Goal: Task Accomplishment & Management: Use online tool/utility

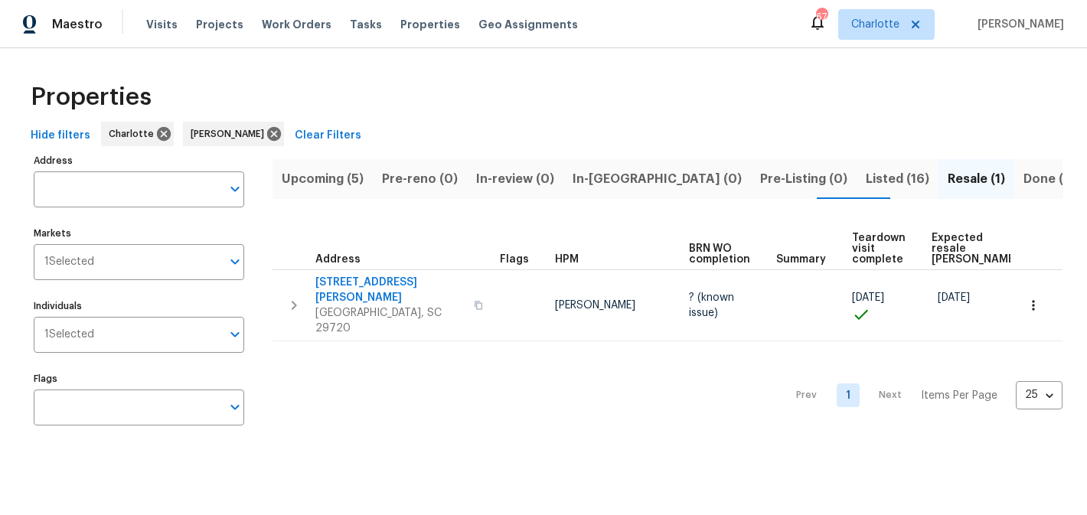
click at [311, 185] on span "Upcoming (5)" at bounding box center [323, 178] width 82 height 21
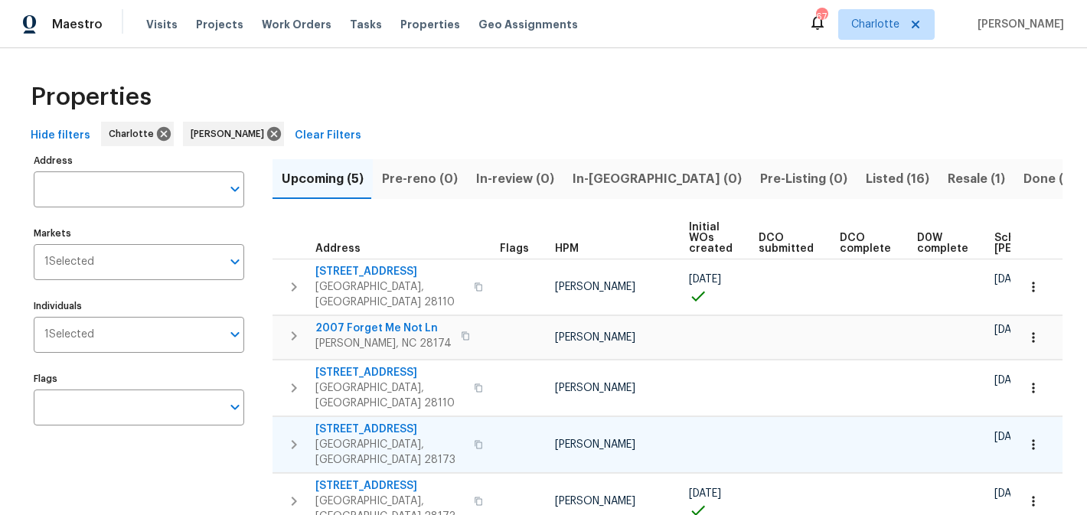
scroll to position [27, 0]
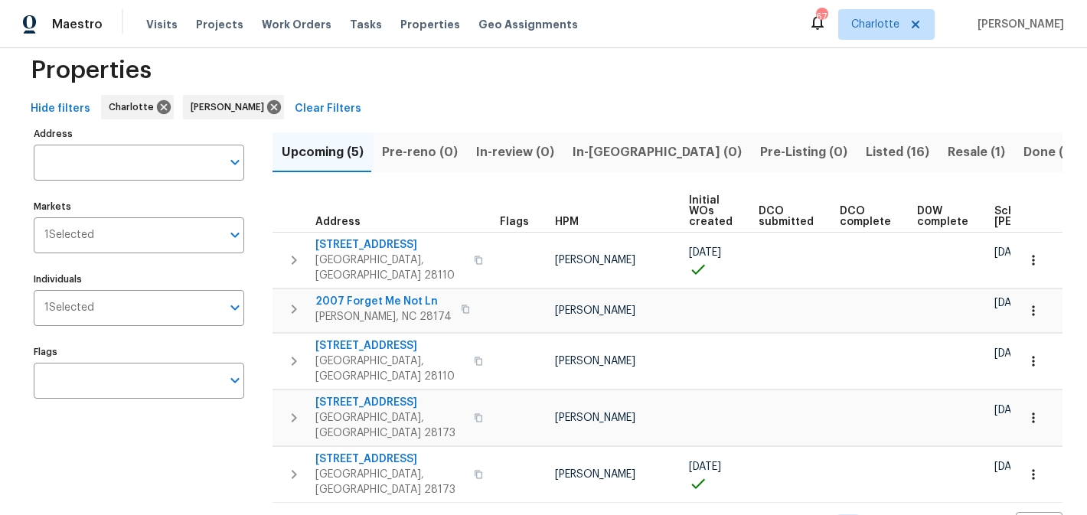
click at [866, 142] on span "Listed (16)" at bounding box center [898, 152] width 64 height 21
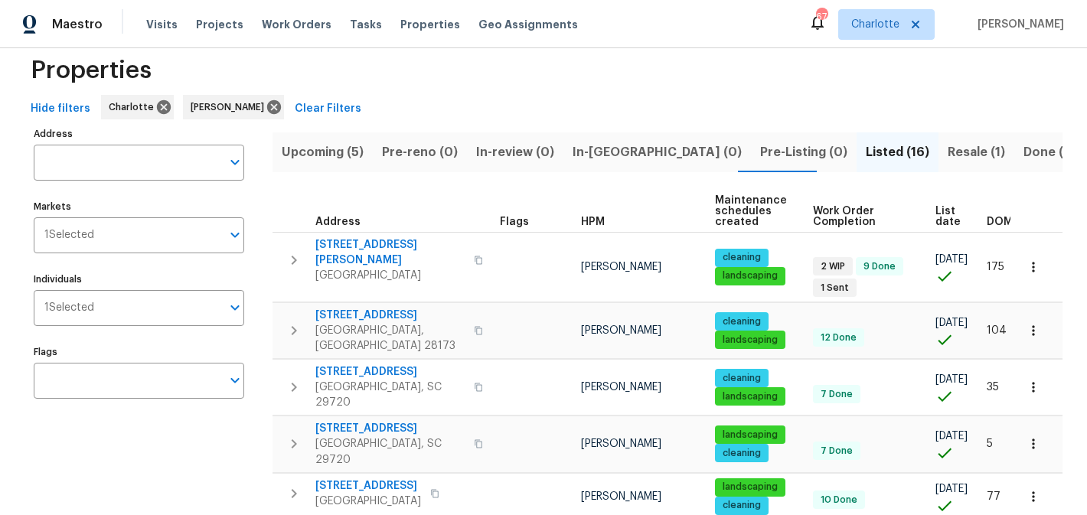
scroll to position [24, 0]
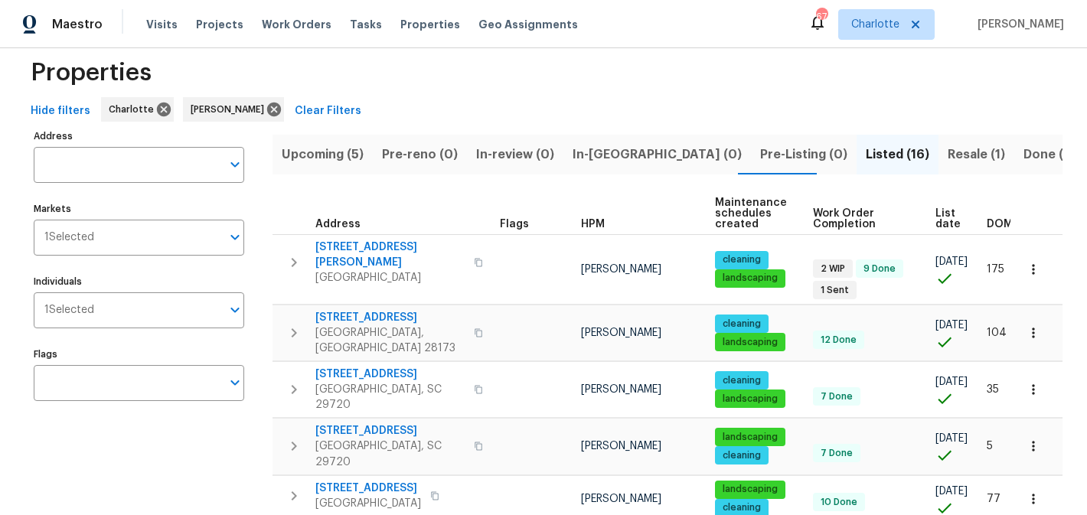
click at [948, 150] on span "Resale (1)" at bounding box center [976, 154] width 57 height 21
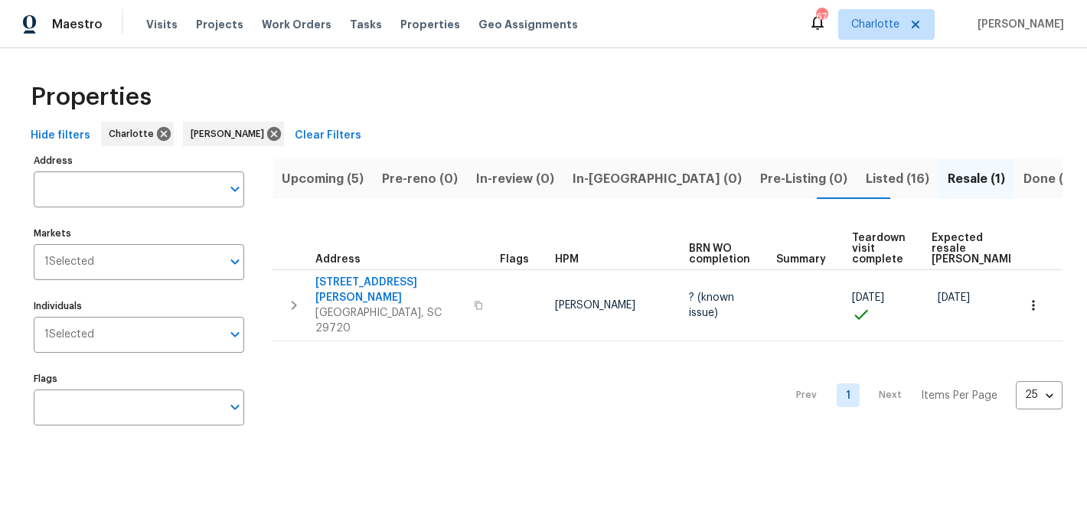
click at [866, 184] on span "Listed (16)" at bounding box center [898, 178] width 64 height 21
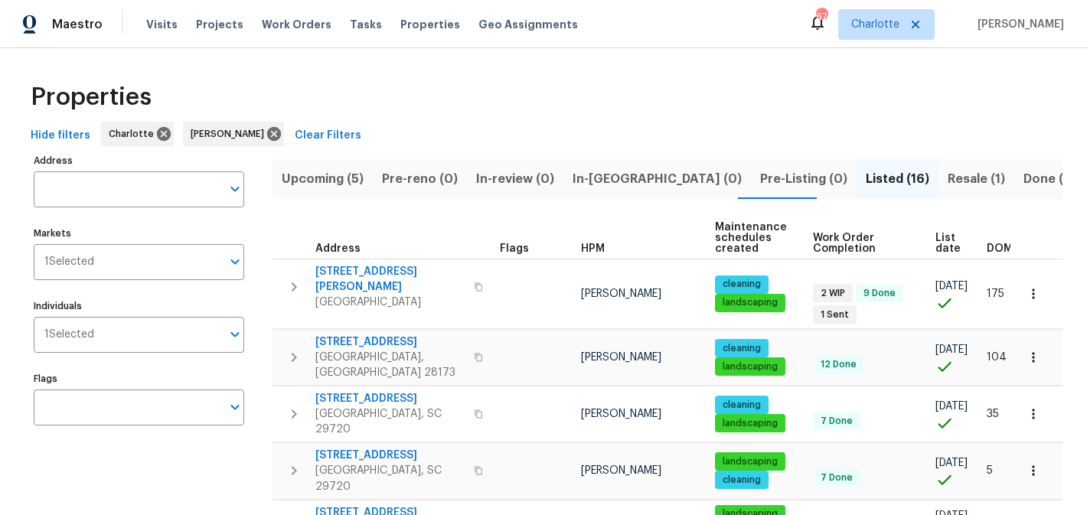
click at [583, 174] on span "In-reno (0)" at bounding box center [657, 178] width 169 height 21
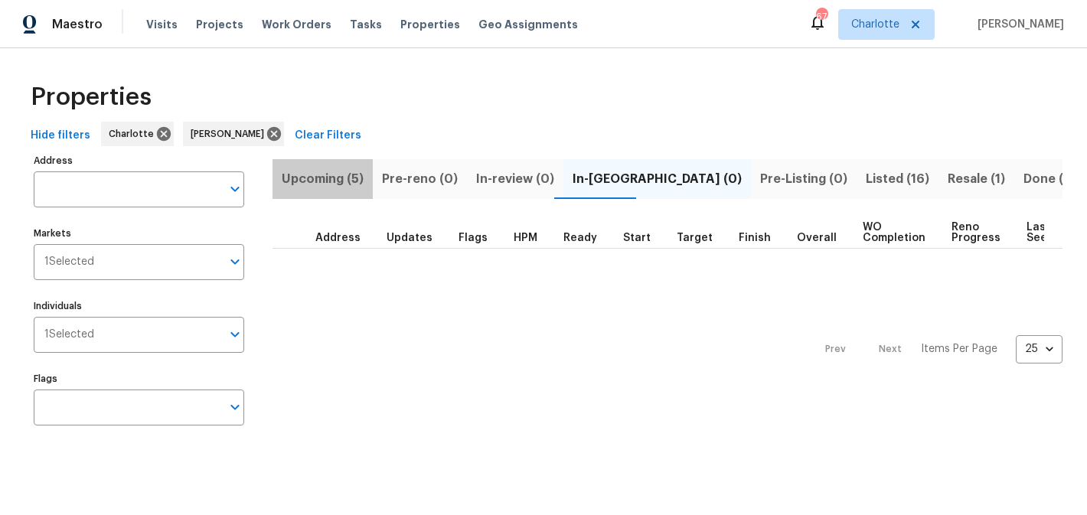
click at [320, 181] on span "Upcoming (5)" at bounding box center [323, 178] width 82 height 21
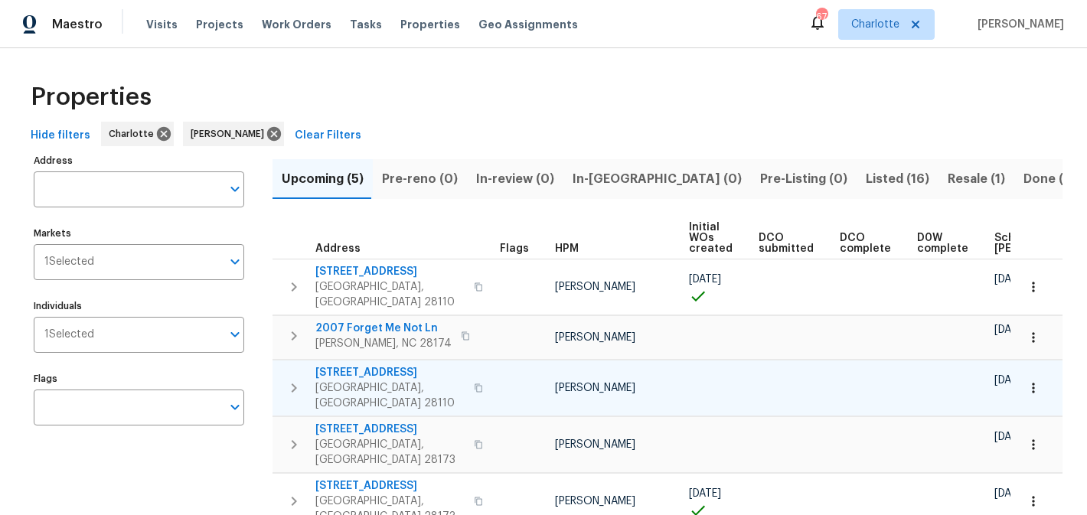
scroll to position [0, 183]
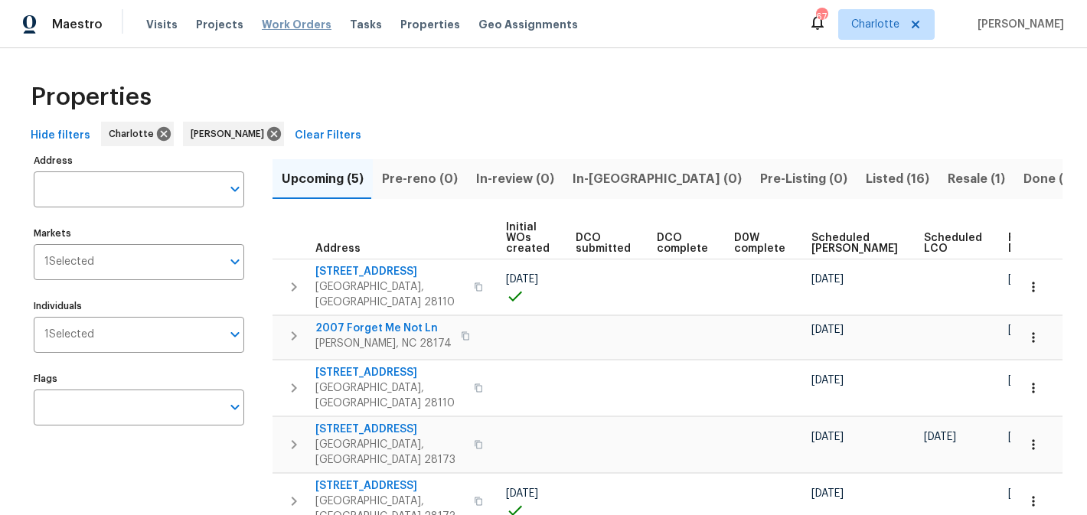
click at [266, 18] on span "Work Orders" at bounding box center [297, 24] width 70 height 15
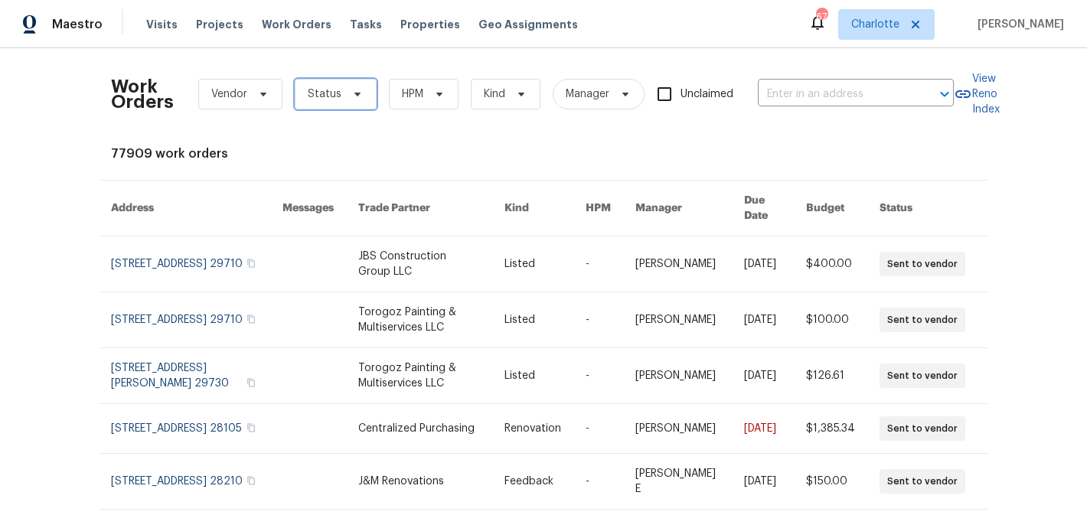
click at [347, 90] on span at bounding box center [355, 94] width 17 height 12
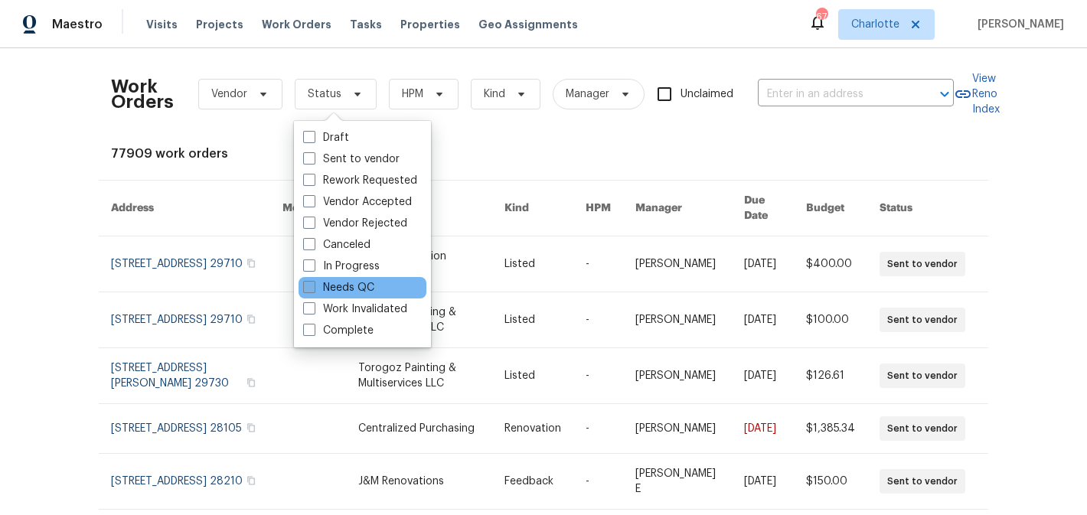
click at [348, 281] on label "Needs QC" at bounding box center [338, 287] width 71 height 15
click at [313, 281] on input "Needs QC" at bounding box center [308, 285] width 10 height 10
checkbox input "true"
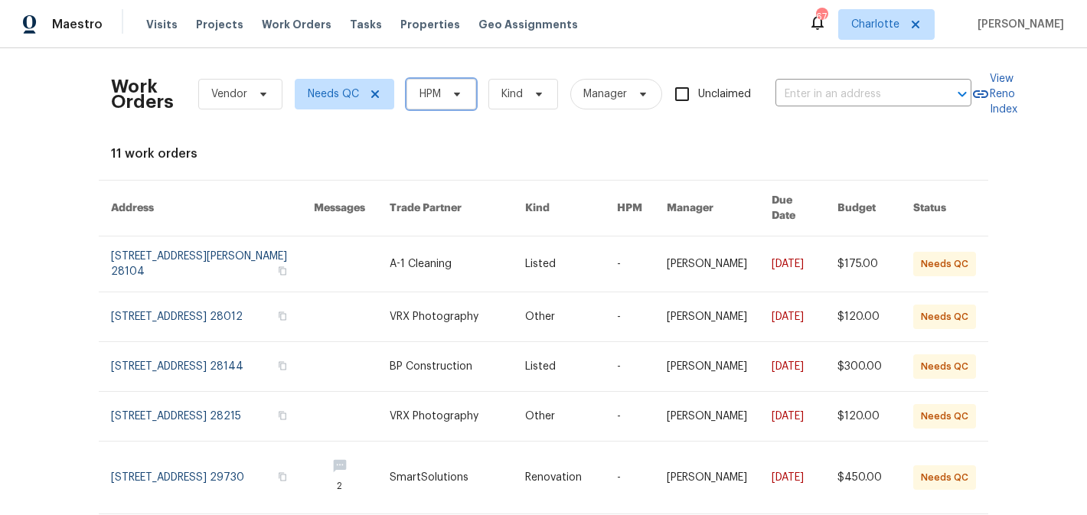
click at [458, 91] on icon at bounding box center [457, 94] width 12 height 12
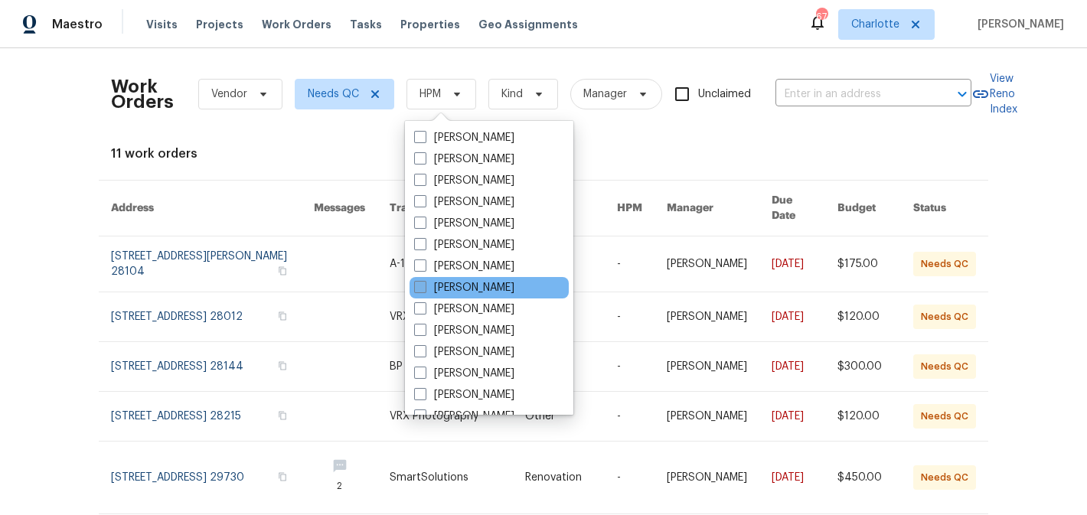
scroll to position [190, 0]
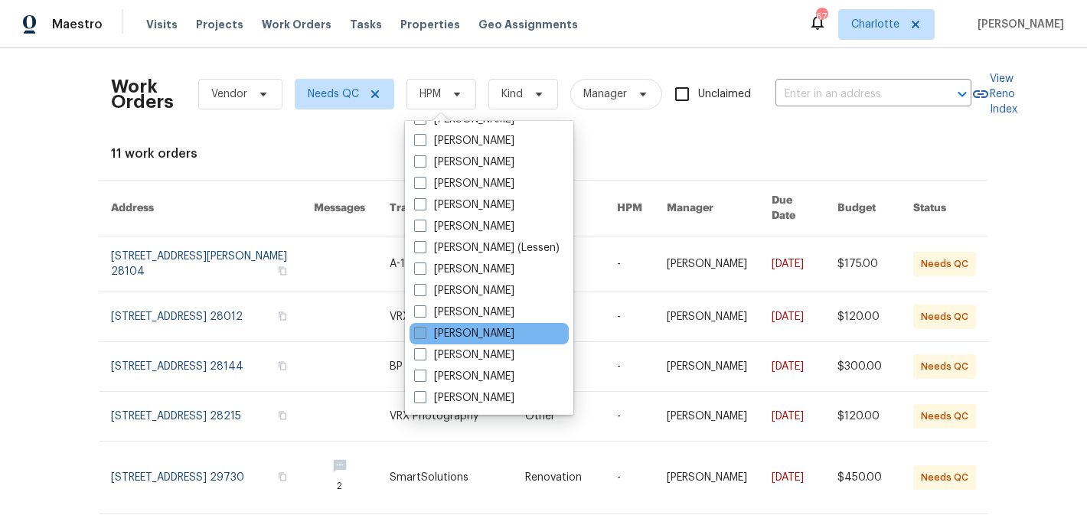
click at [465, 338] on label "[PERSON_NAME]" at bounding box center [464, 333] width 100 height 15
click at [424, 336] on input "[PERSON_NAME]" at bounding box center [419, 331] width 10 height 10
checkbox input "true"
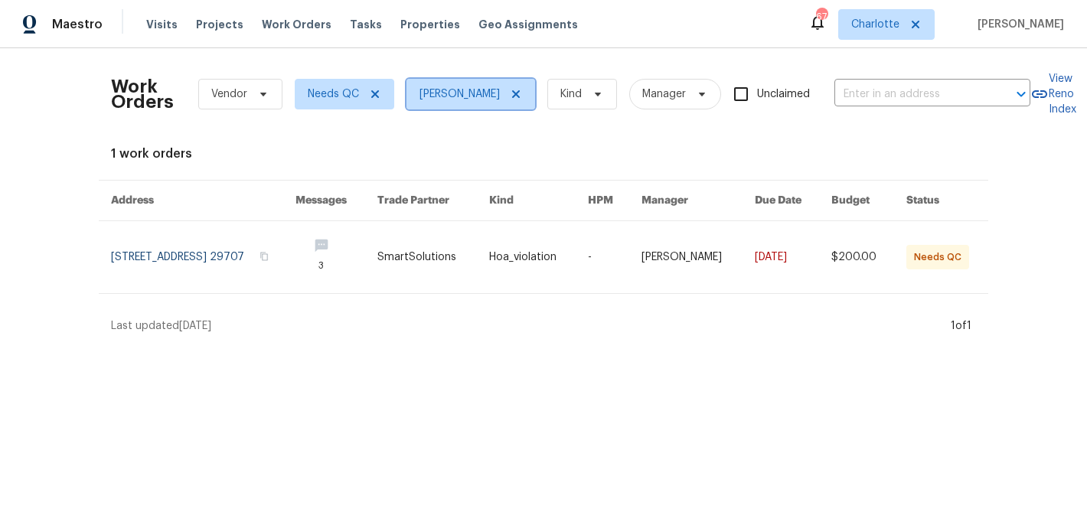
click at [522, 90] on icon at bounding box center [516, 94] width 12 height 12
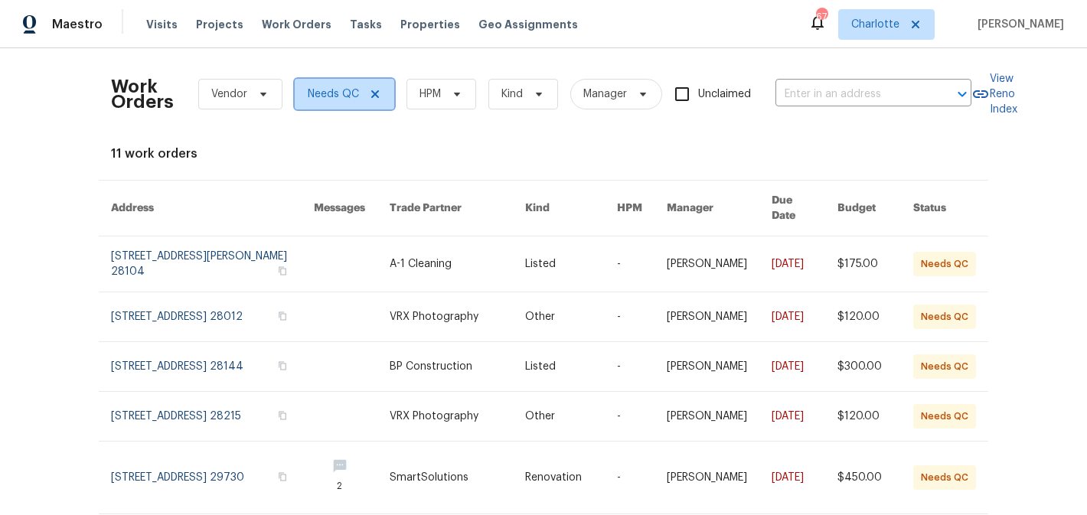
click at [377, 92] on icon at bounding box center [375, 94] width 12 height 12
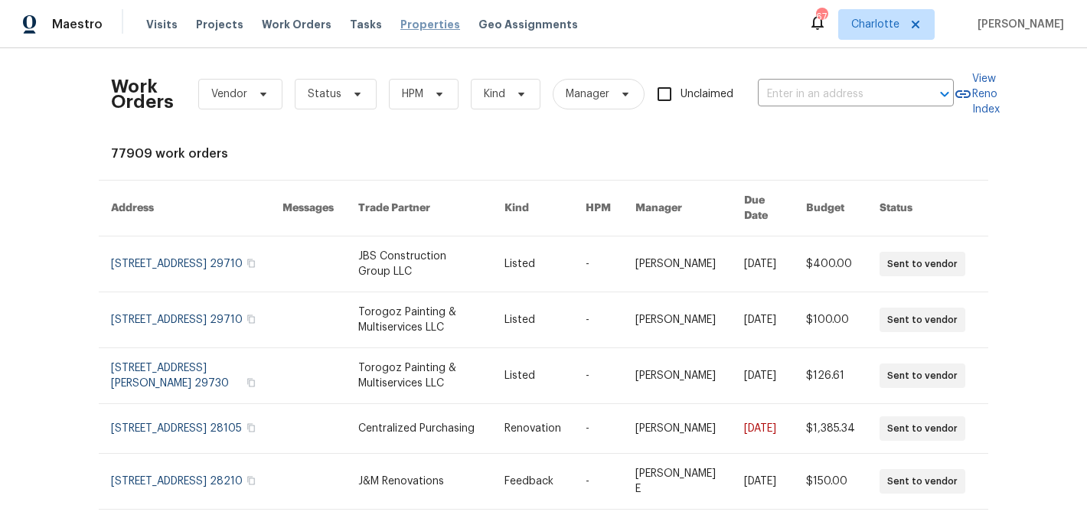
click at [420, 24] on span "Properties" at bounding box center [430, 24] width 60 height 15
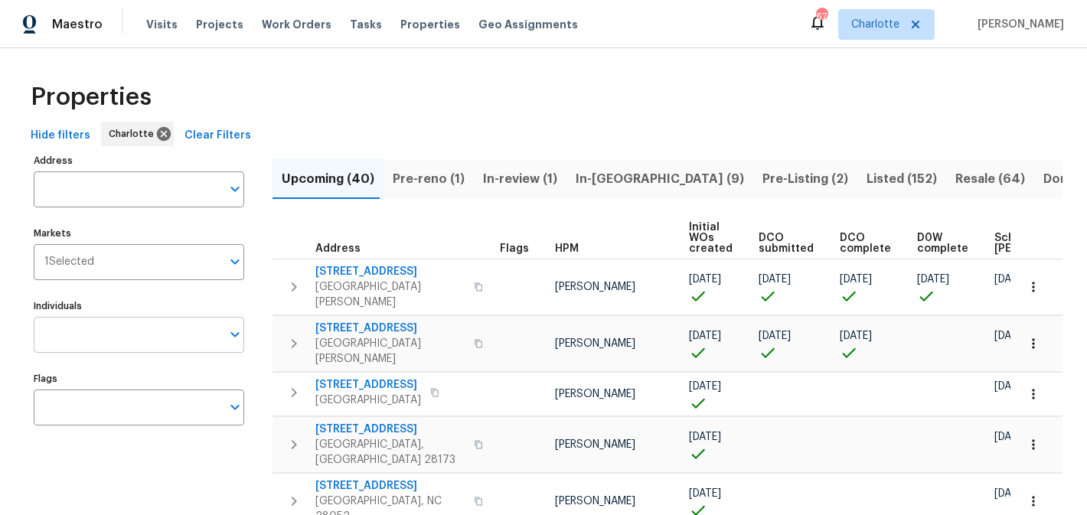
click at [152, 325] on input "Individuals" at bounding box center [128, 335] width 188 height 36
type input "matthew"
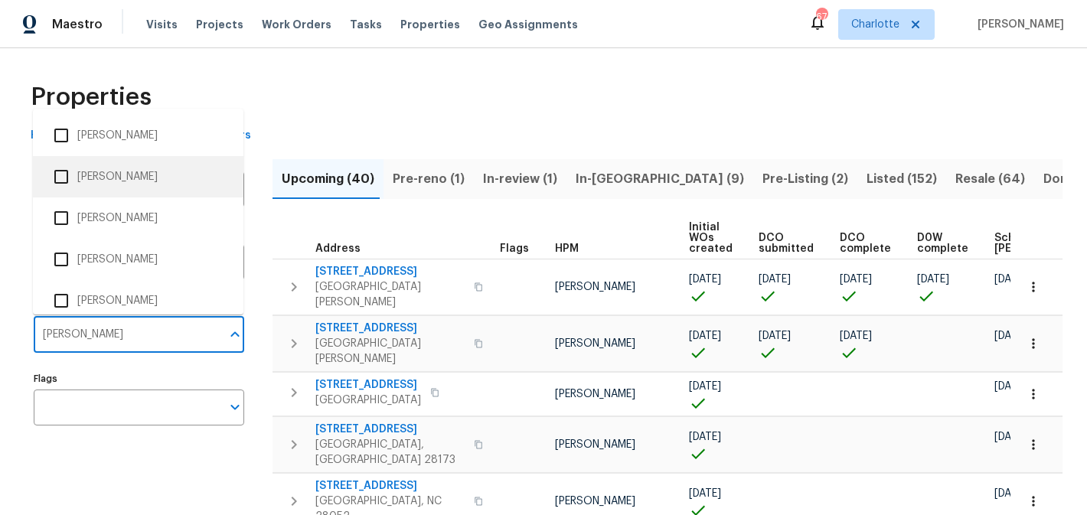
click at [143, 180] on li "[PERSON_NAME]" at bounding box center [138, 177] width 186 height 32
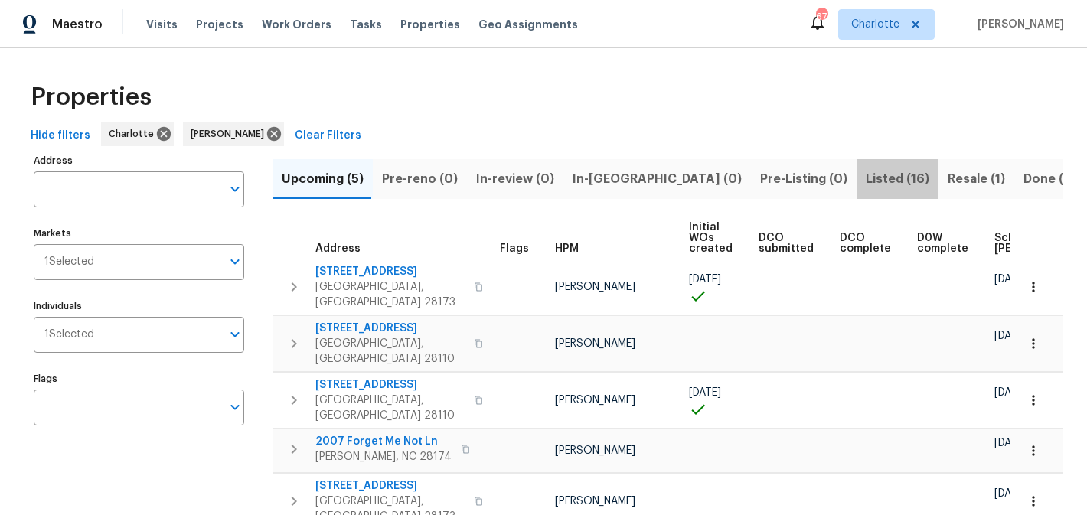
click at [866, 186] on span "Listed (16)" at bounding box center [898, 178] width 64 height 21
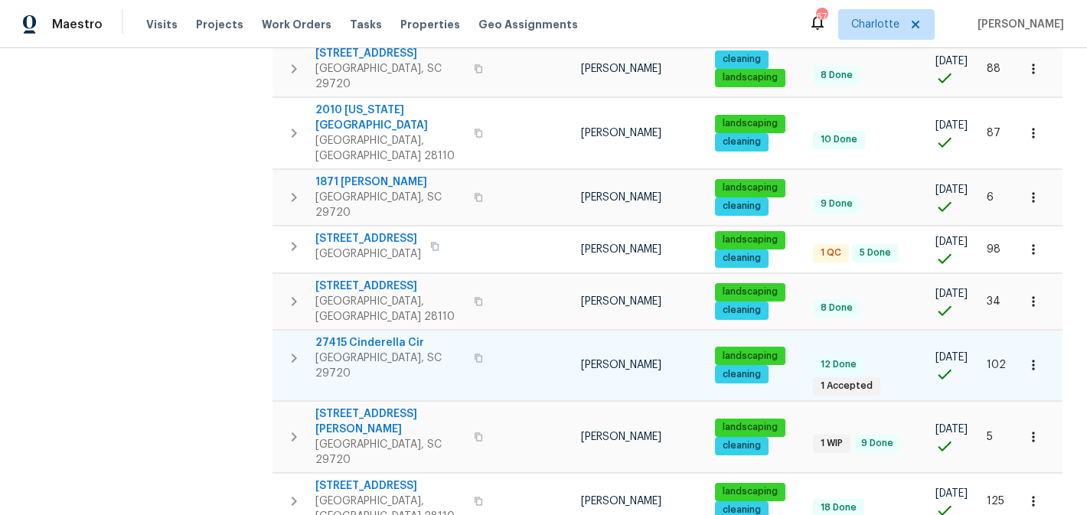
scroll to position [612, 0]
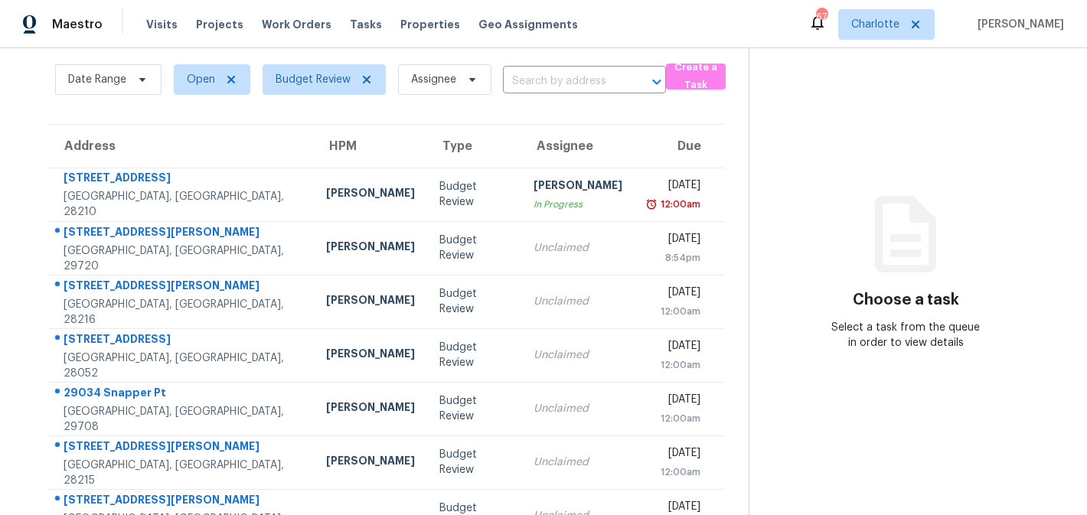
scroll to position [47, 0]
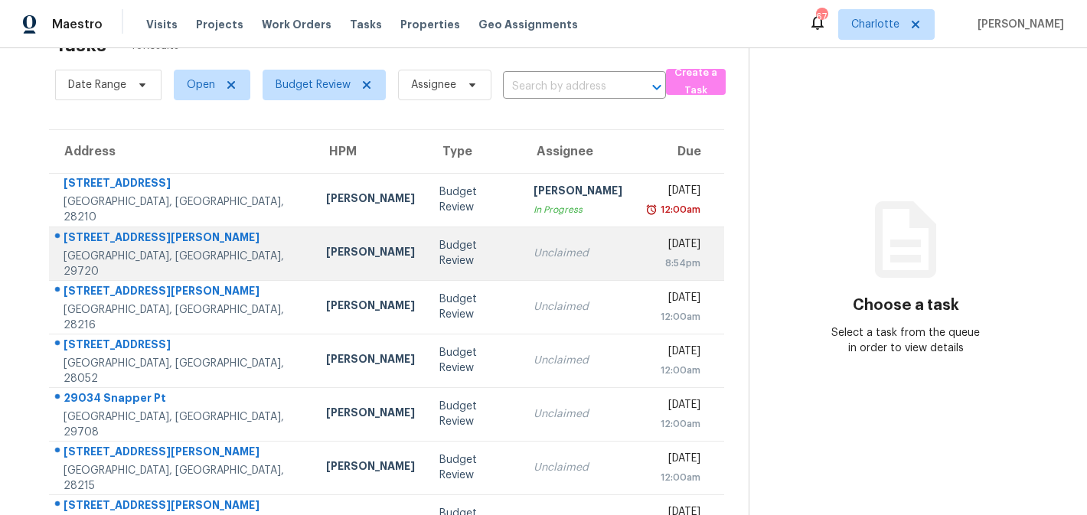
click at [463, 253] on td "Budget Review" at bounding box center [474, 254] width 94 height 54
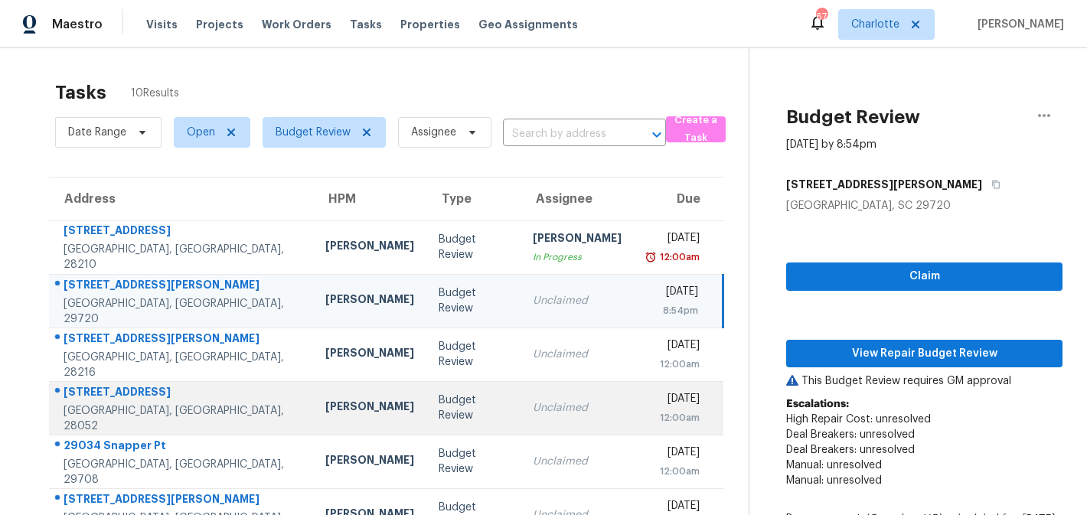
scroll to position [0, 0]
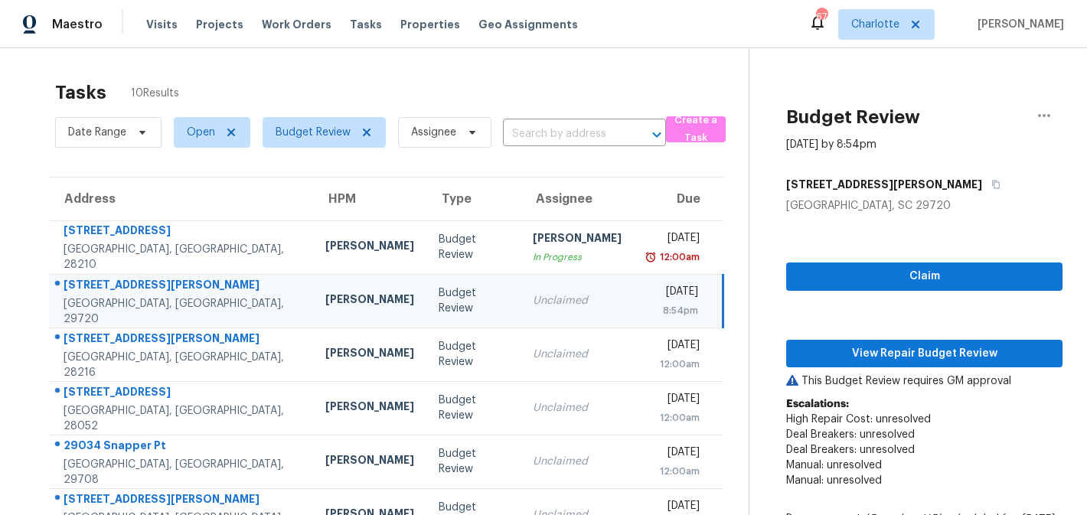
click at [458, 295] on td "Budget Review" at bounding box center [473, 301] width 94 height 54
click at [939, 353] on span "View Repair Budget Review" at bounding box center [925, 354] width 252 height 19
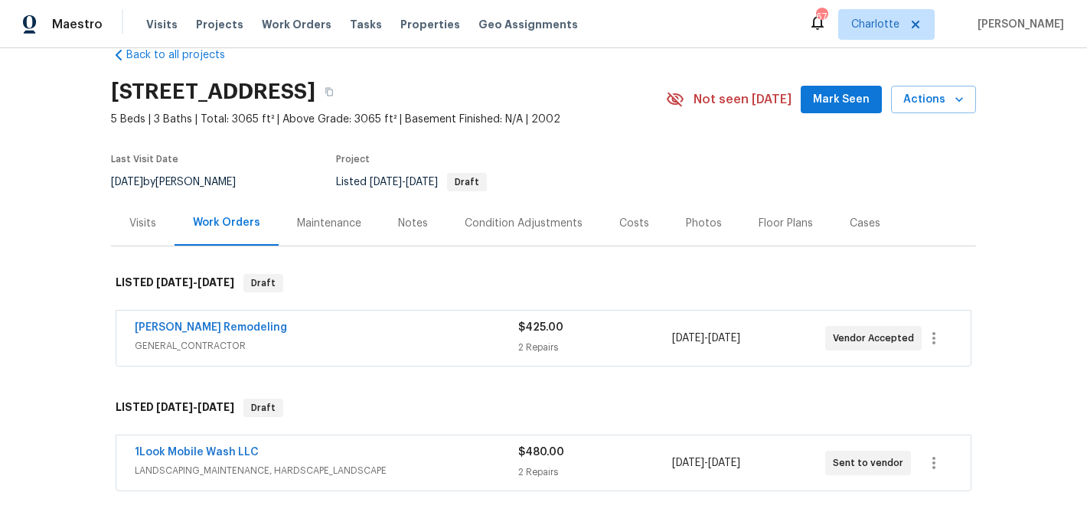
scroll to position [43, 0]
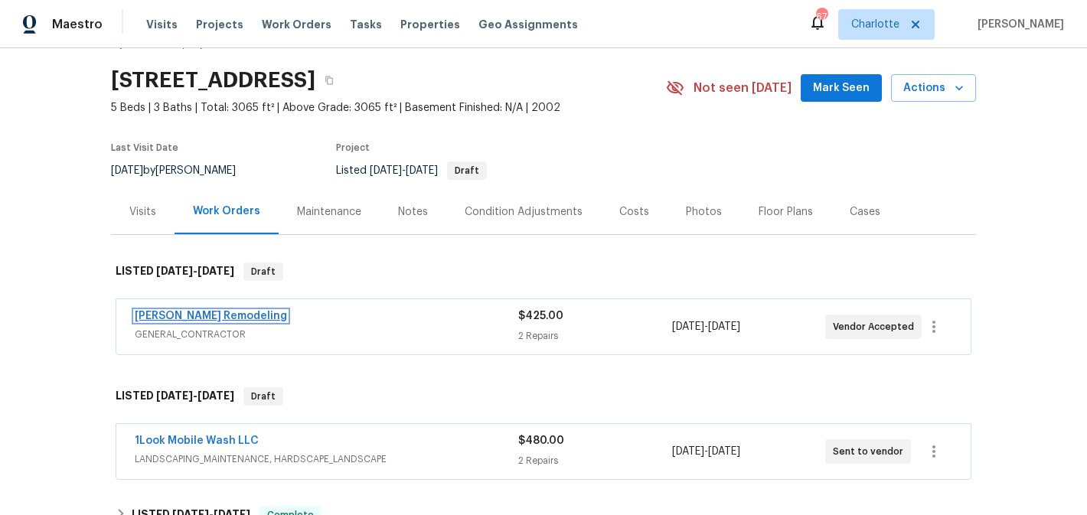
click at [201, 314] on link "[PERSON_NAME] Remodeling" at bounding box center [211, 316] width 152 height 11
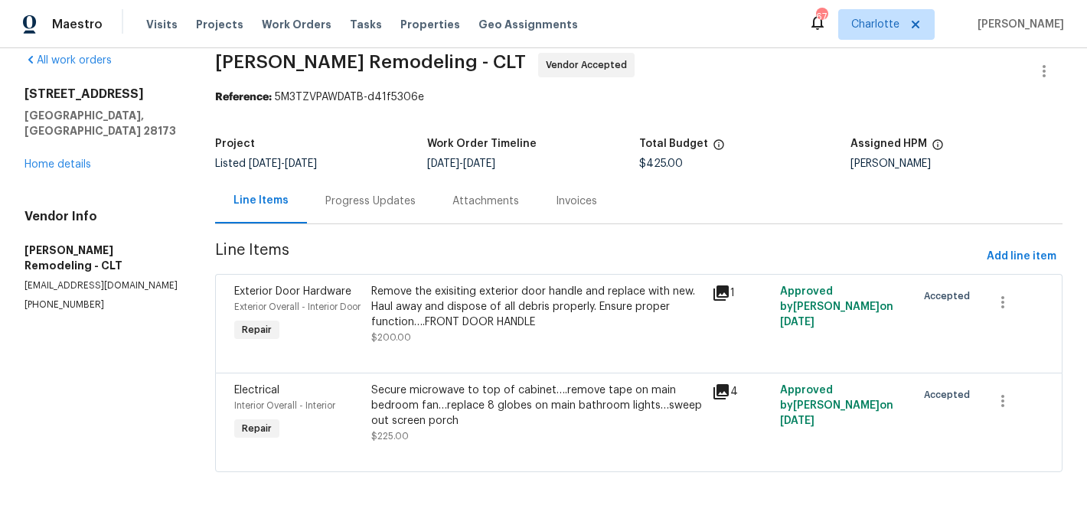
scroll to position [36, 0]
click at [573, 412] on div "Secure microwave to top of cabinet….remove tape on main bedroom fan…replace 8 g…" at bounding box center [537, 406] width 332 height 46
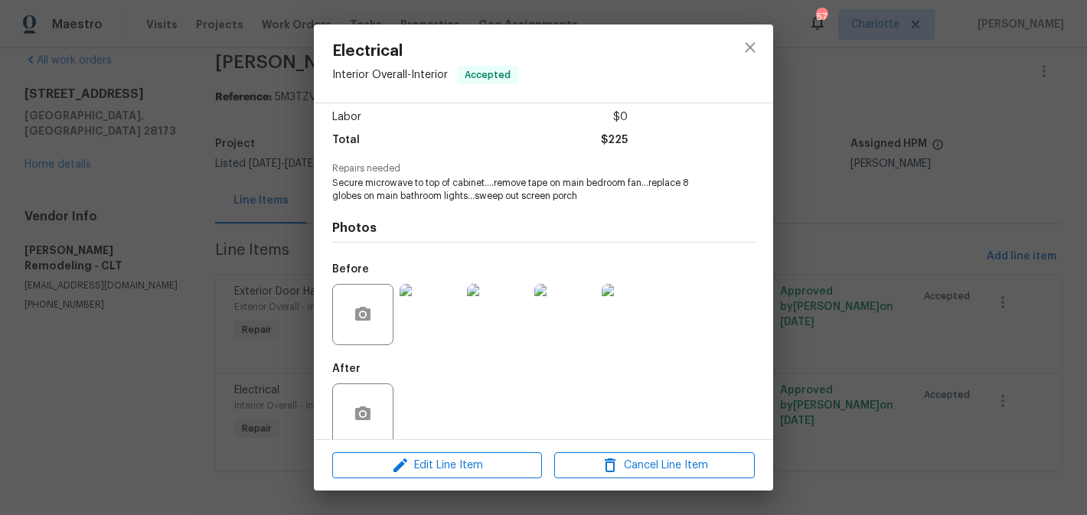
scroll to position [126, 0]
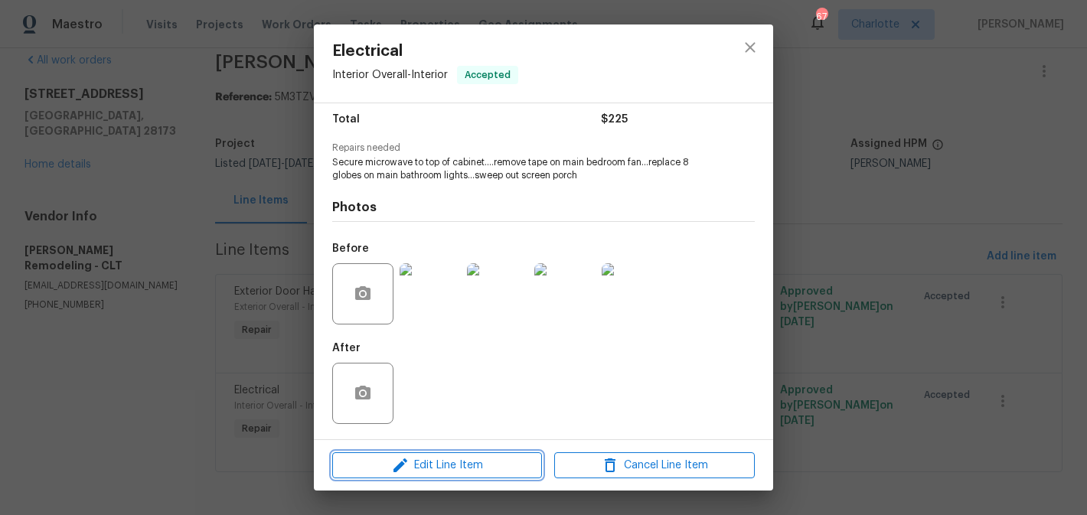
click at [464, 465] on span "Edit Line Item" at bounding box center [437, 465] width 201 height 19
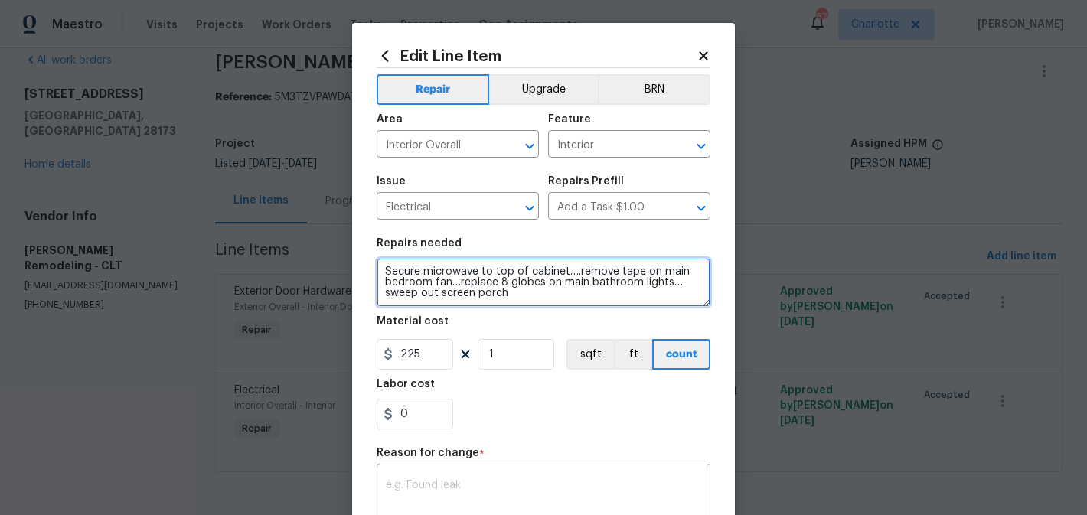
drag, startPoint x: 501, startPoint y: 281, endPoint x: 558, endPoint y: 288, distance: 57.8
click at [558, 288] on textarea "Secure microwave to top of cabinet….remove tape on main bedroom fan…replace 8 g…" at bounding box center [544, 282] width 334 height 49
click at [563, 302] on textarea "Secure microwave to top of cabinet….remove tape on main bedroom fan…replace bot…" at bounding box center [544, 282] width 334 height 49
type textarea "Secure microwave to top of cabinet….remove tape on main bedroom fan…replace bot…"
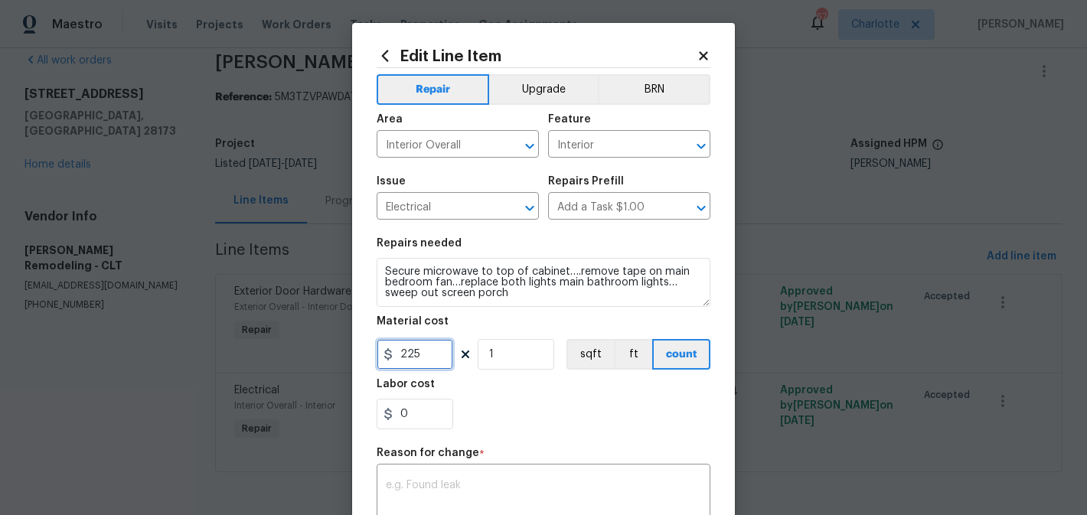
click at [439, 358] on input "225" at bounding box center [415, 354] width 77 height 31
type input "300"
click at [502, 371] on section "Repairs needed Secure microwave to top of cabinet….remove tape on main bedroom …" at bounding box center [544, 334] width 334 height 210
click at [505, 366] on input "1" at bounding box center [516, 354] width 77 height 31
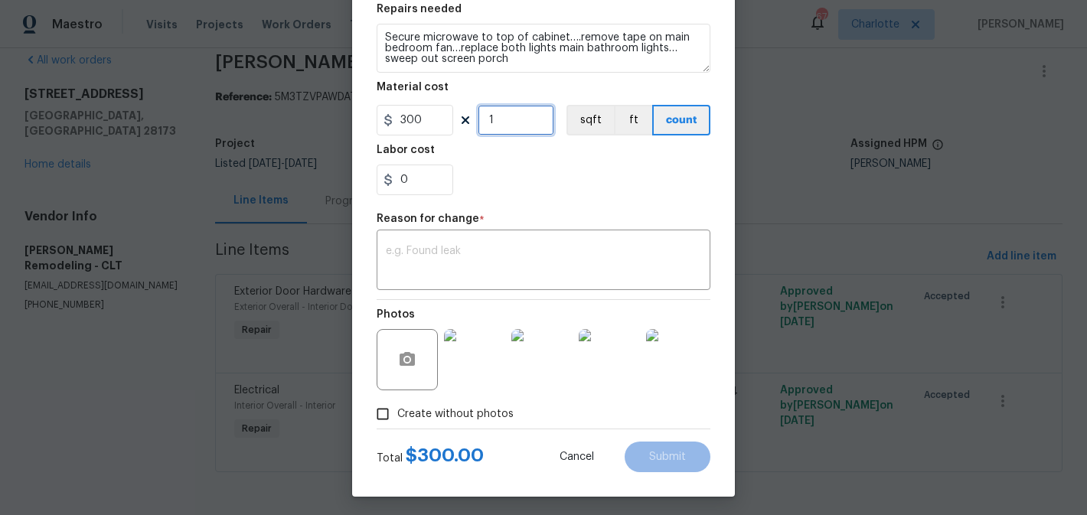
scroll to position [240, 0]
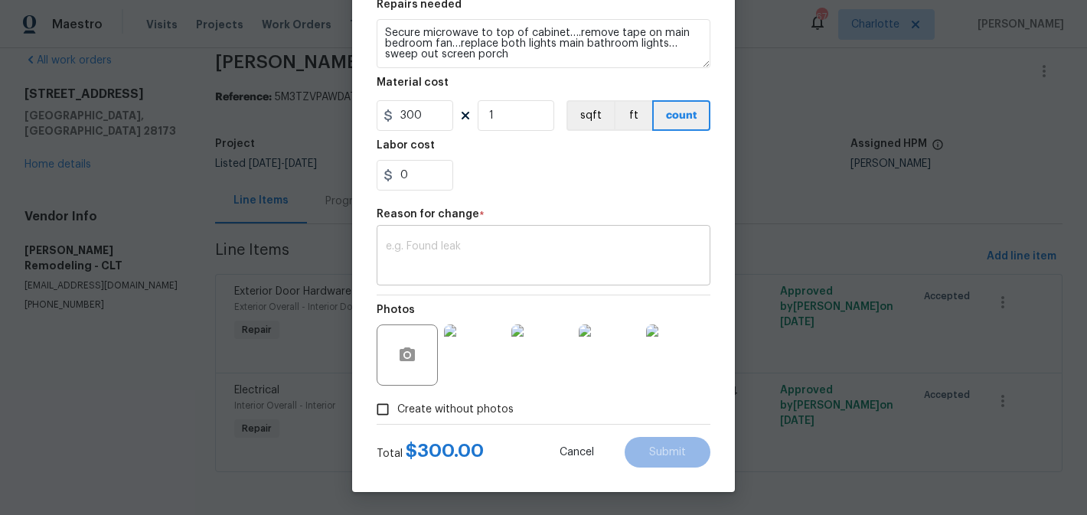
click at [453, 256] on textarea at bounding box center [543, 257] width 315 height 32
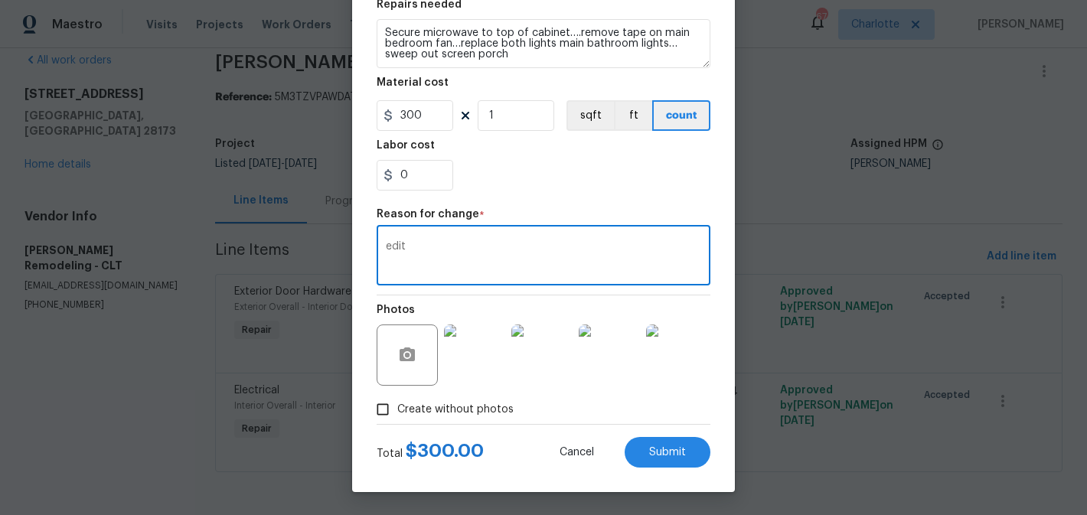
type textarea "edit"
click at [494, 187] on div "0" at bounding box center [544, 175] width 334 height 31
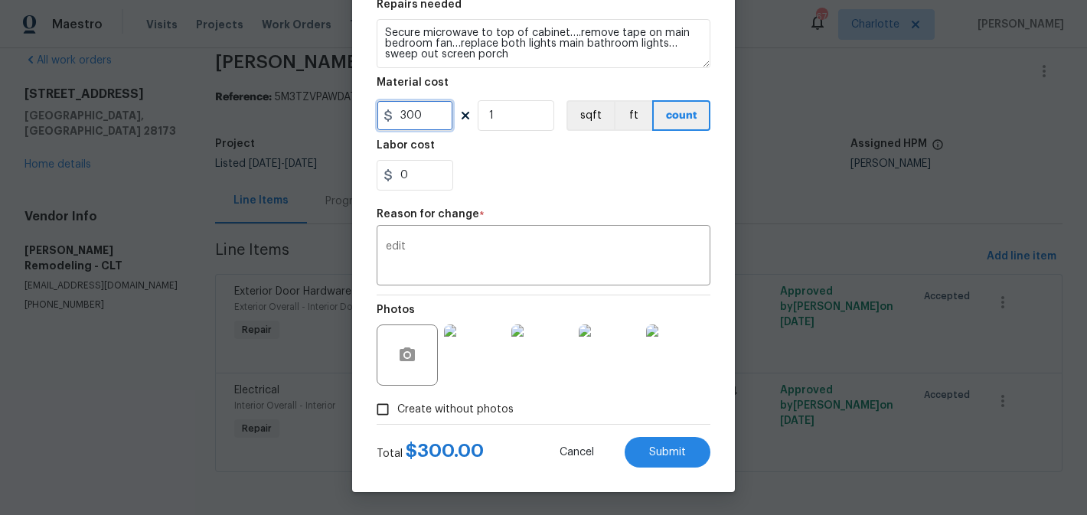
click at [435, 119] on input "300" at bounding box center [415, 115] width 77 height 31
type input "325"
click at [513, 138] on section "Repairs needed Secure microwave to top of cabinet….remove tape on main bedroom …" at bounding box center [544, 95] width 334 height 210
click at [655, 437] on button "Submit" at bounding box center [668, 452] width 86 height 31
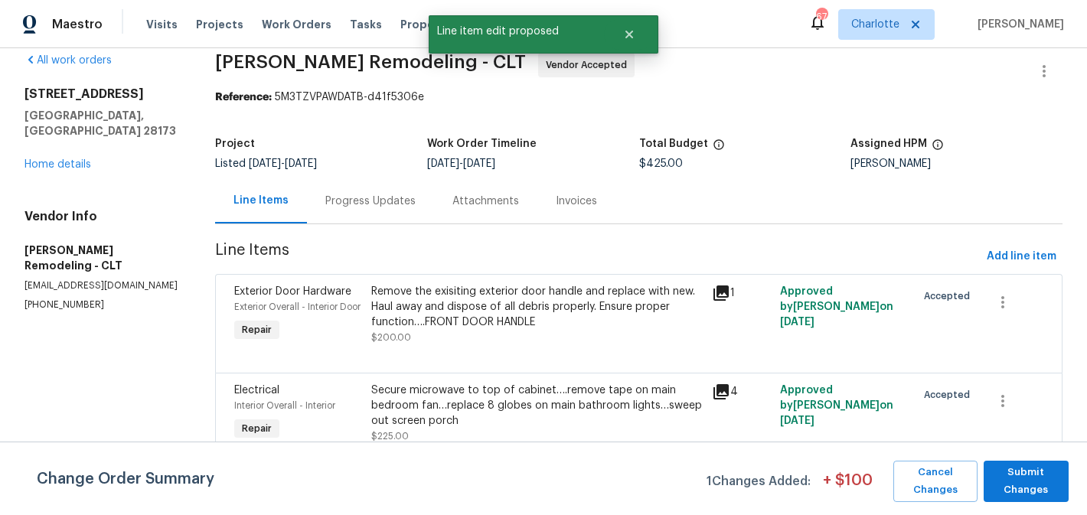
scroll to position [0, 0]
click at [1040, 474] on span "Submit Changes" at bounding box center [1026, 481] width 70 height 35
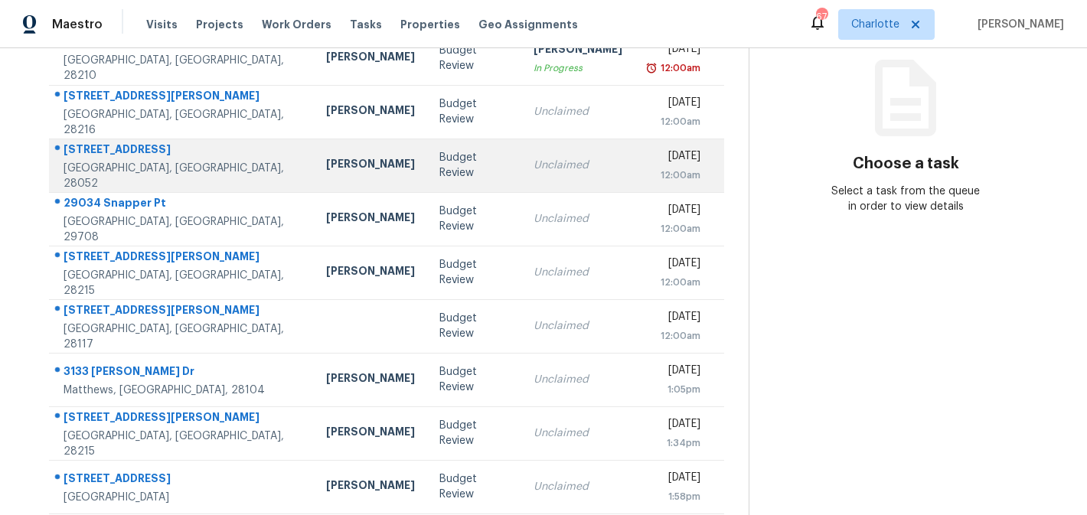
scroll to position [200, 0]
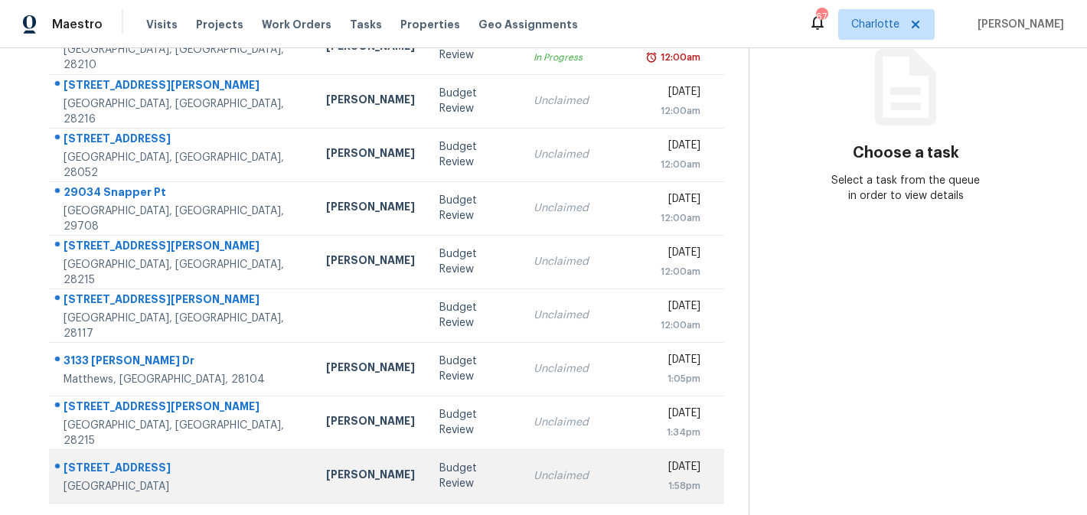
click at [557, 469] on td "Unclaimed" at bounding box center [577, 476] width 113 height 54
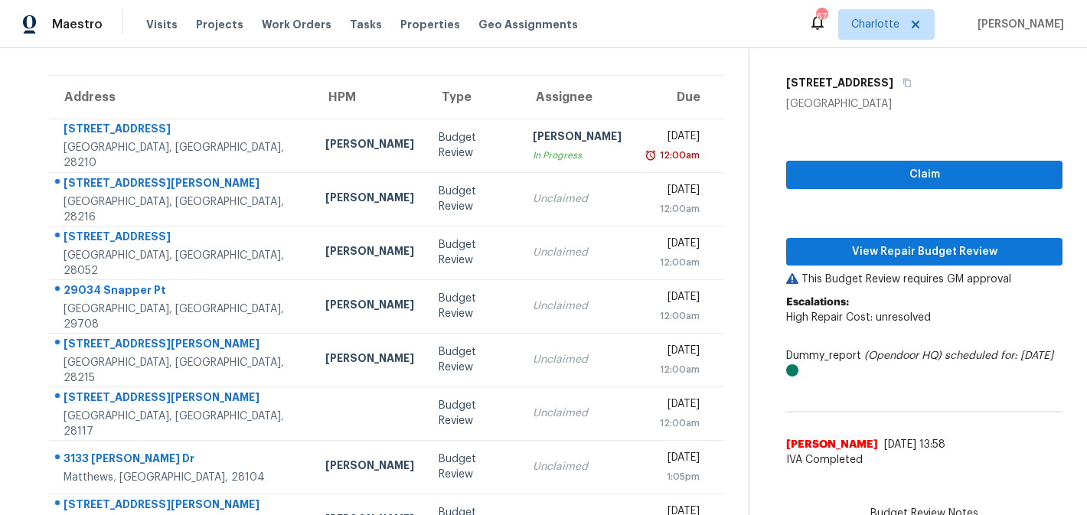
scroll to position [90, 0]
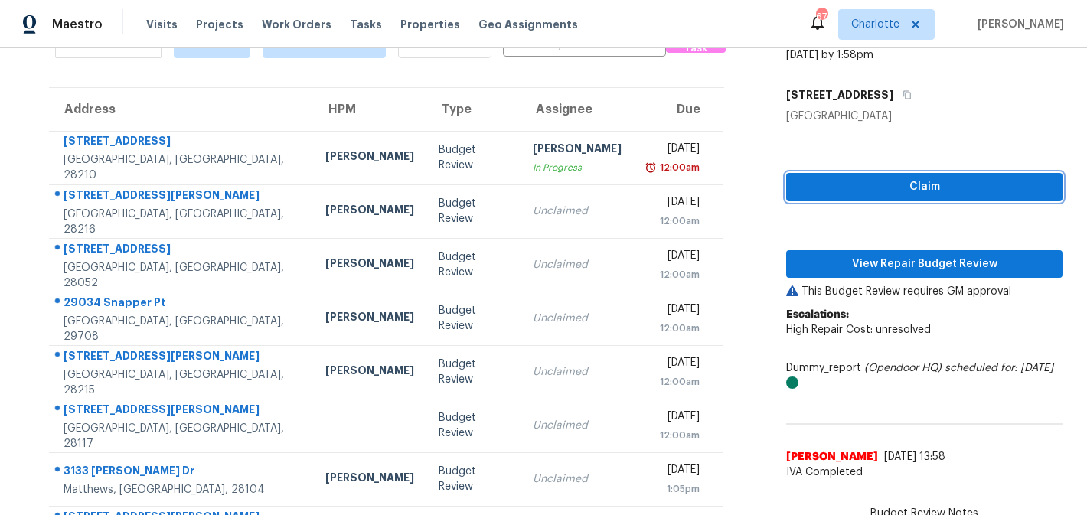
click at [943, 175] on button "Claim" at bounding box center [924, 187] width 276 height 28
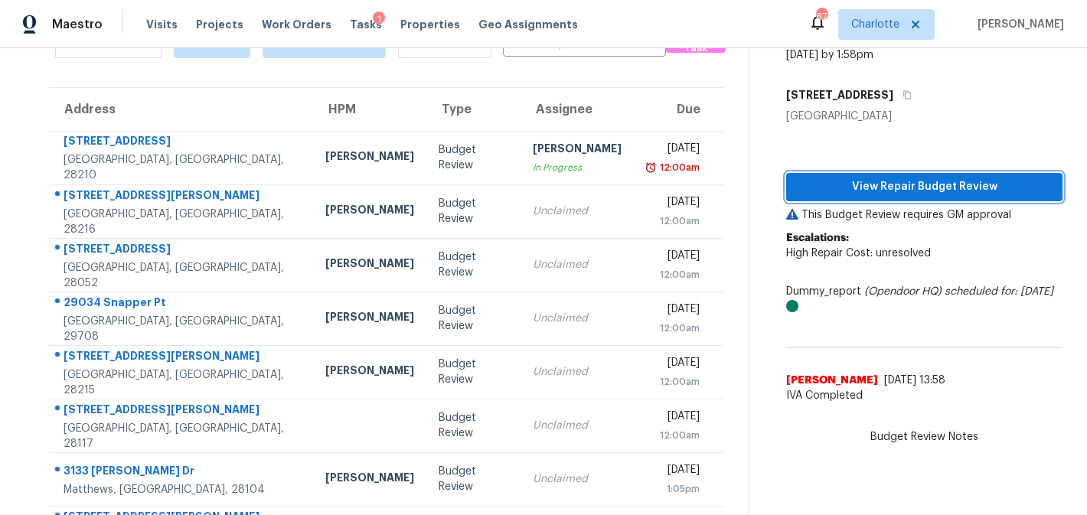
click at [924, 182] on span "View Repair Budget Review" at bounding box center [925, 187] width 252 height 19
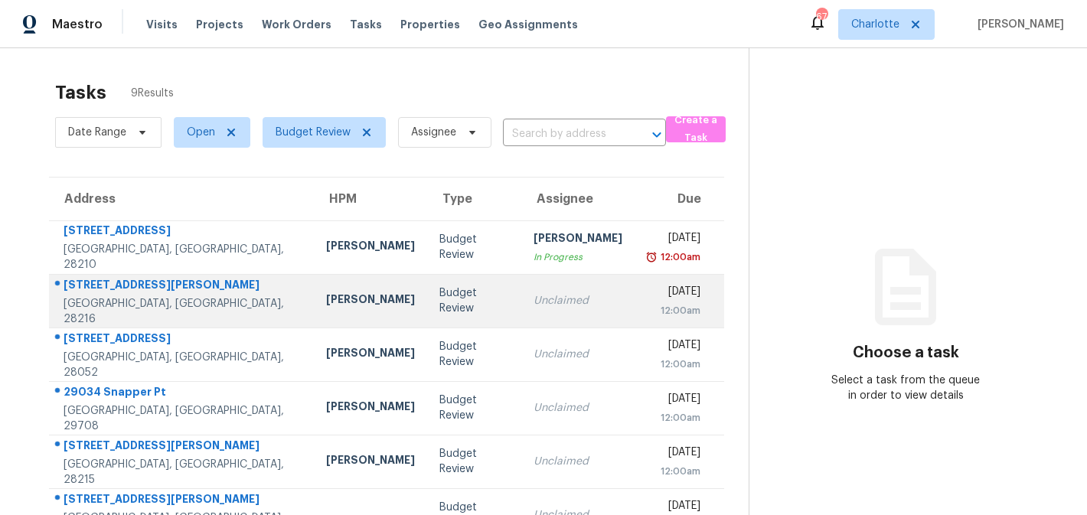
scroll to position [200, 0]
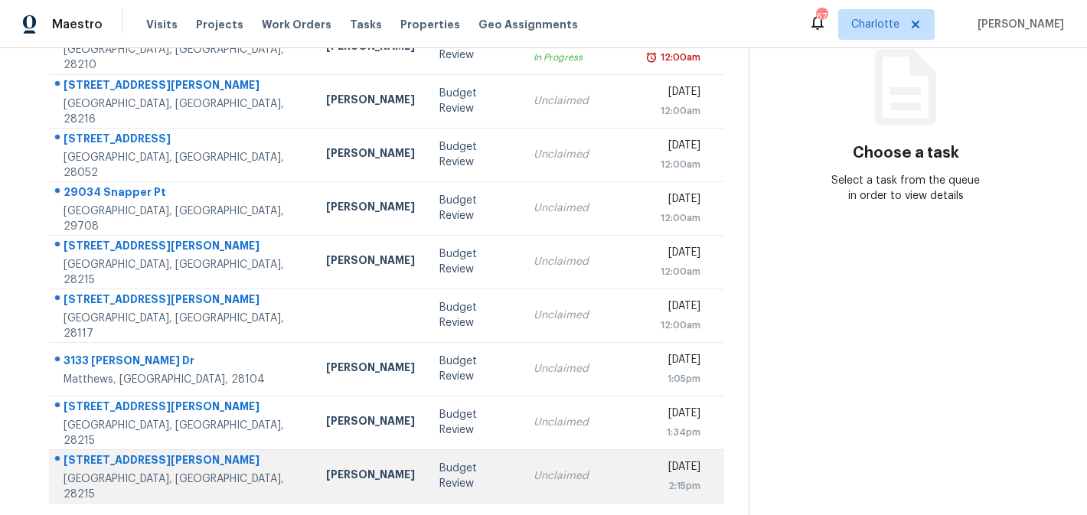
click at [635, 462] on td "[DATE] 2:15pm" at bounding box center [680, 476] width 90 height 54
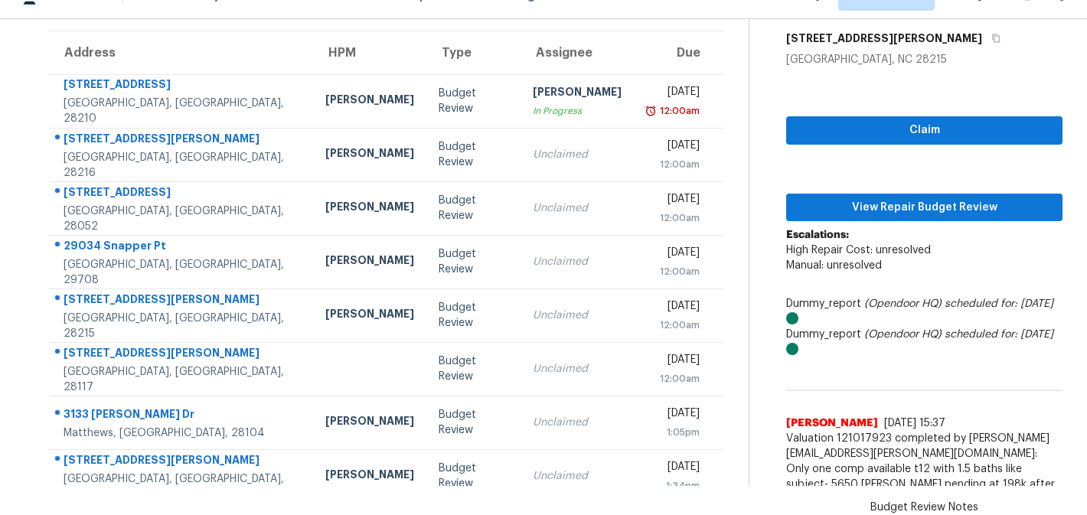
scroll to position [116, 0]
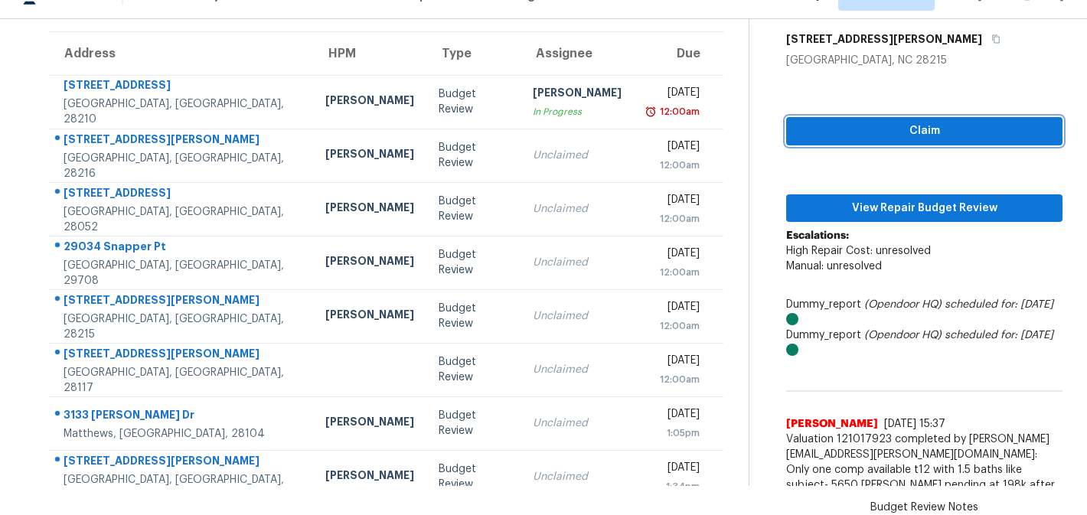
click at [965, 136] on span "Claim" at bounding box center [925, 131] width 252 height 19
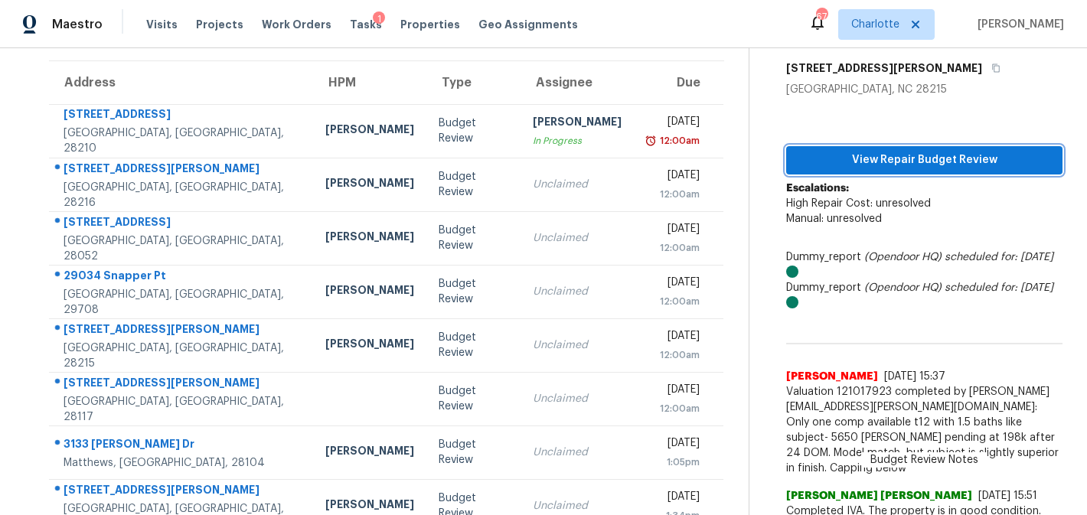
click at [961, 158] on span "View Repair Budget Review" at bounding box center [925, 160] width 252 height 19
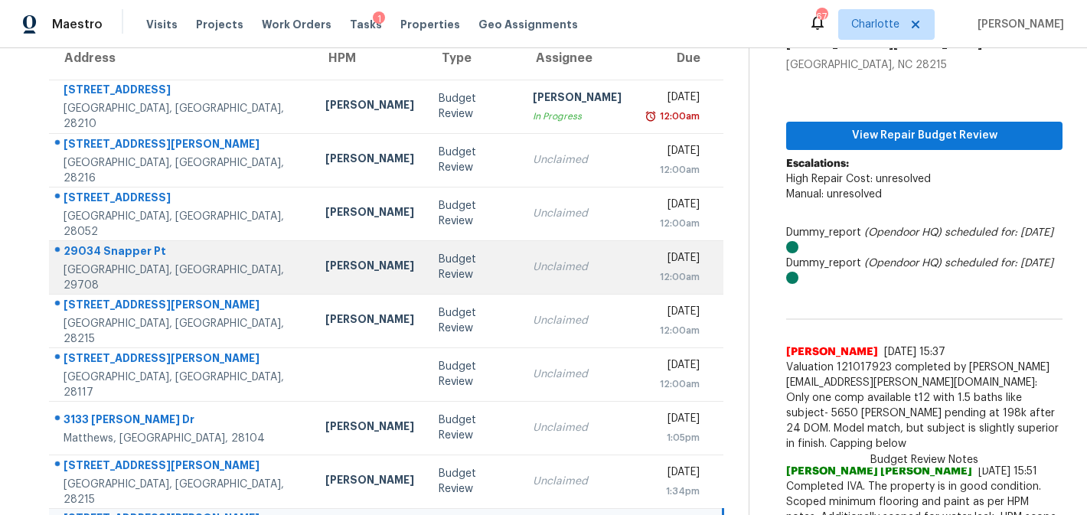
scroll to position [235, 0]
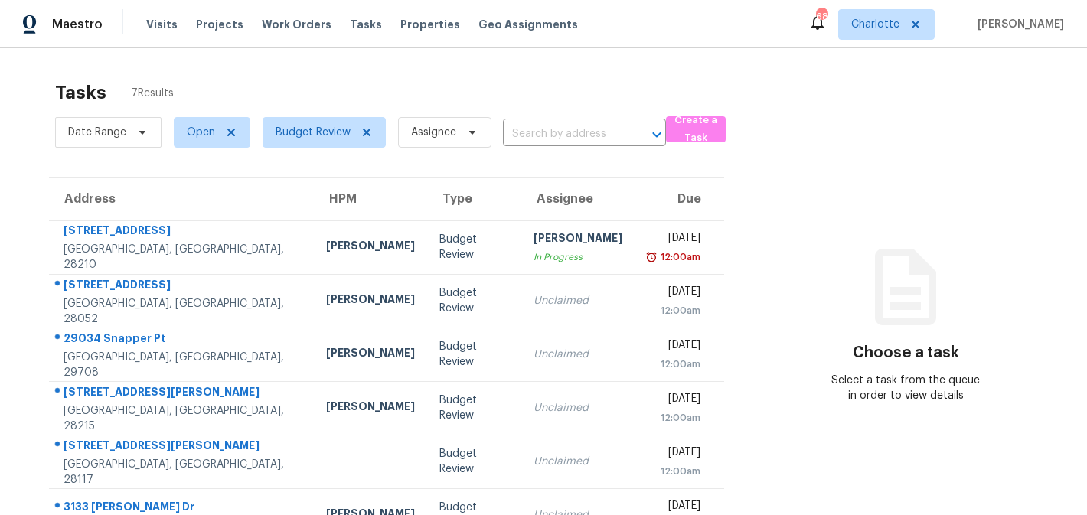
scroll to position [93, 0]
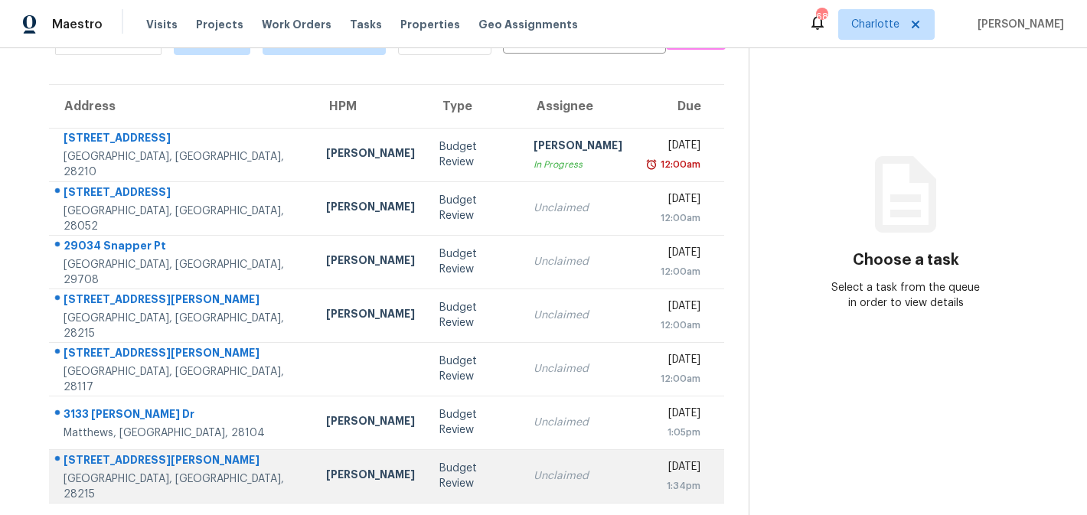
click at [635, 471] on td "[DATE] 1:34pm" at bounding box center [680, 476] width 90 height 54
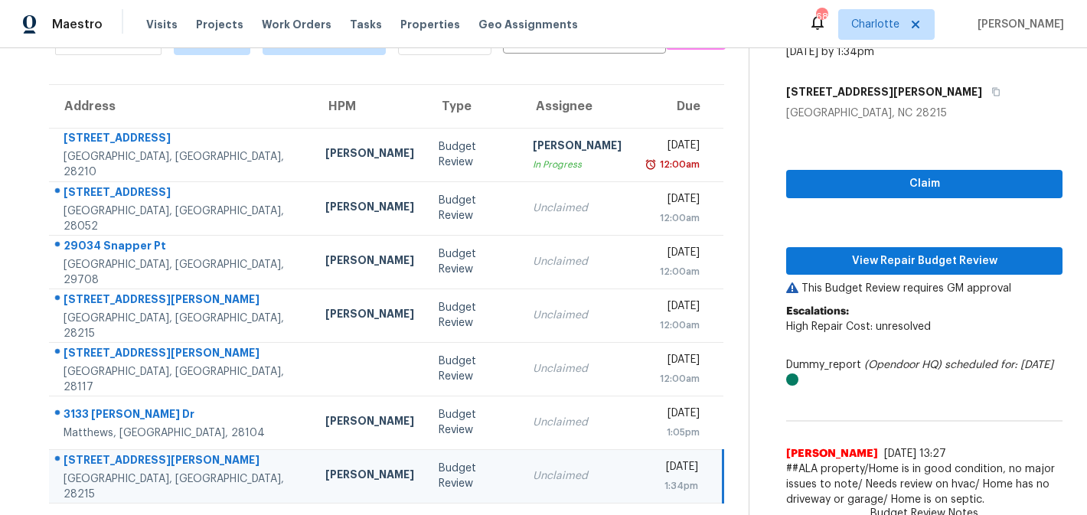
scroll to position [6, 0]
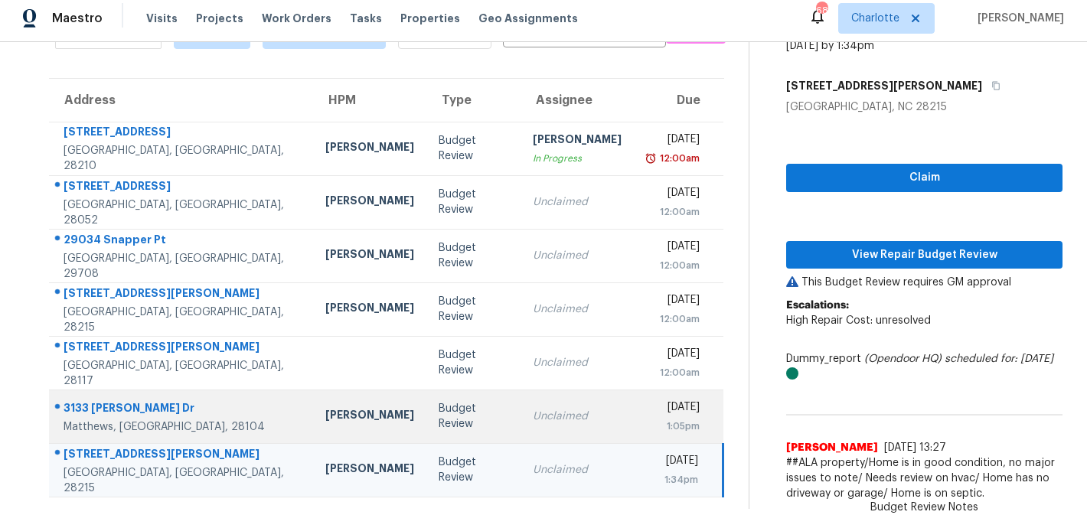
click at [646, 410] on div "[DATE]" at bounding box center [673, 409] width 54 height 19
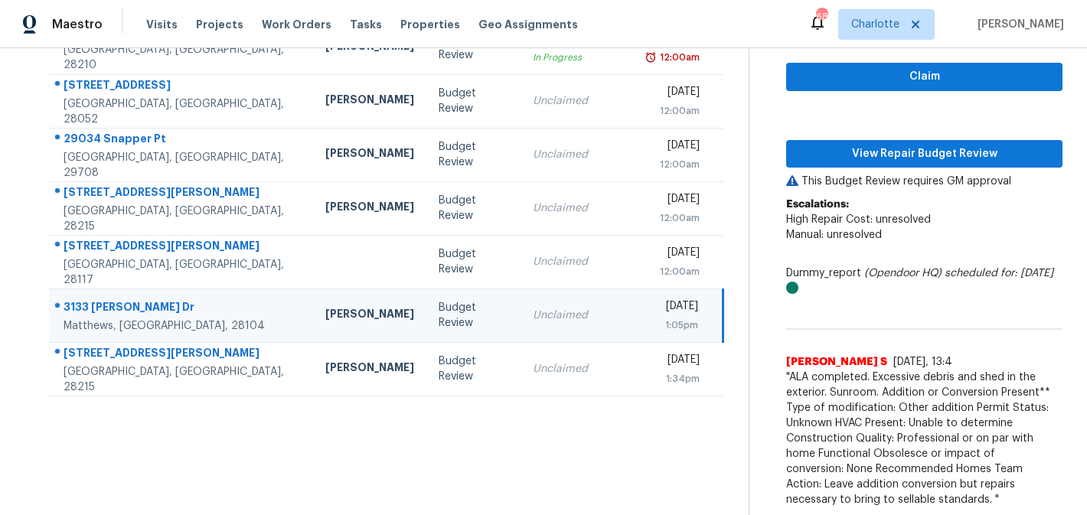
scroll to position [21, 0]
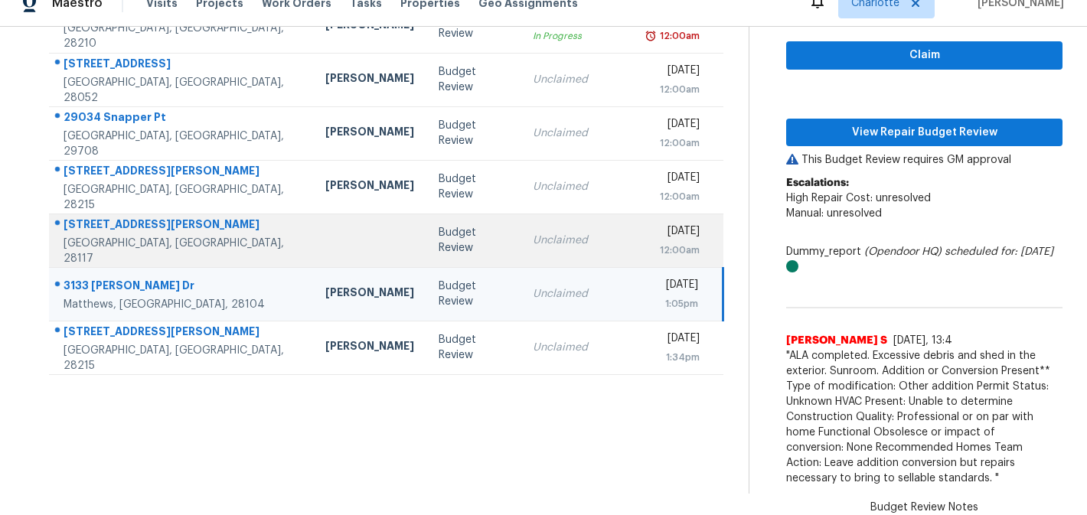
click at [443, 234] on div "Budget Review" at bounding box center [474, 240] width 70 height 31
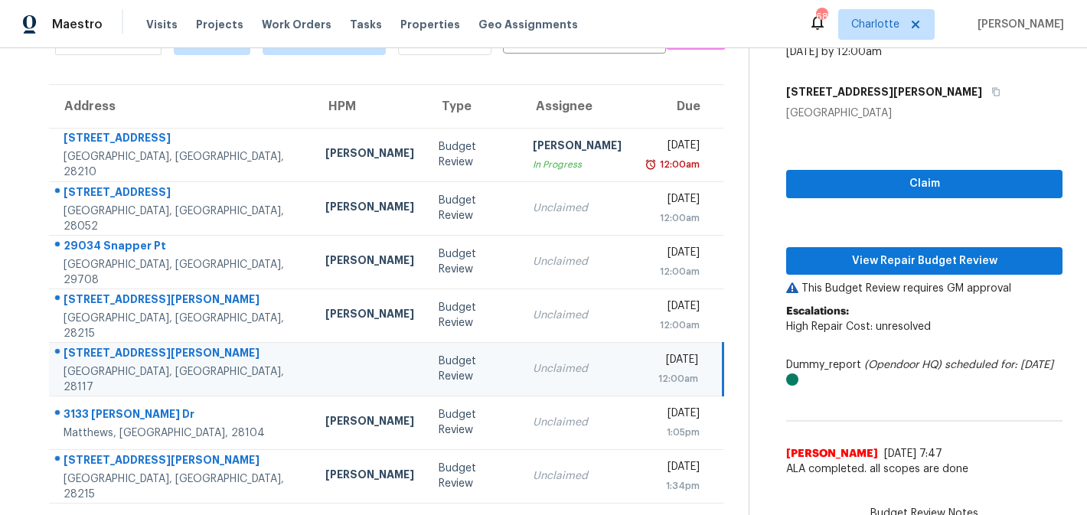
scroll to position [6, 0]
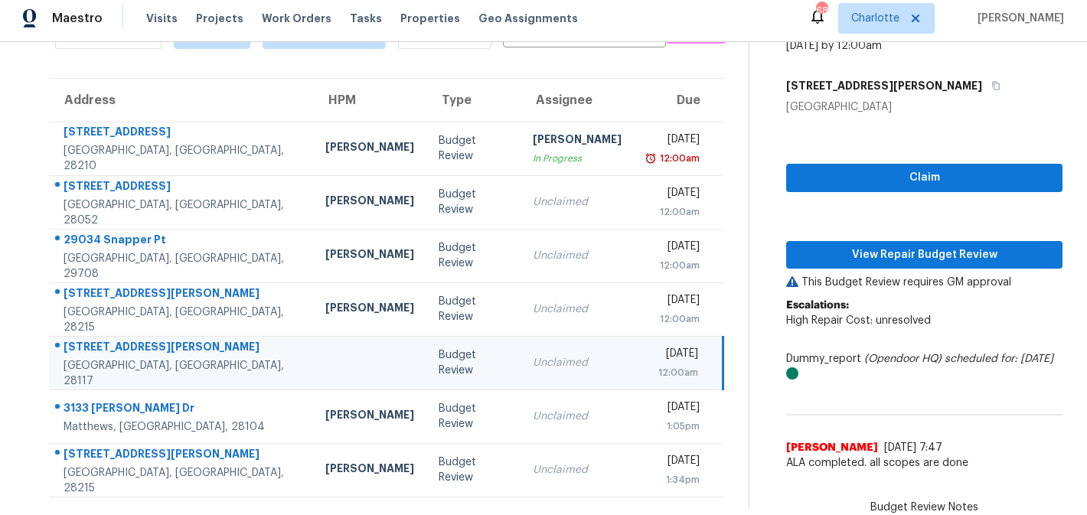
click at [528, 372] on td "Unclaimed" at bounding box center [577, 363] width 113 height 54
click at [870, 177] on span "Claim" at bounding box center [925, 177] width 252 height 19
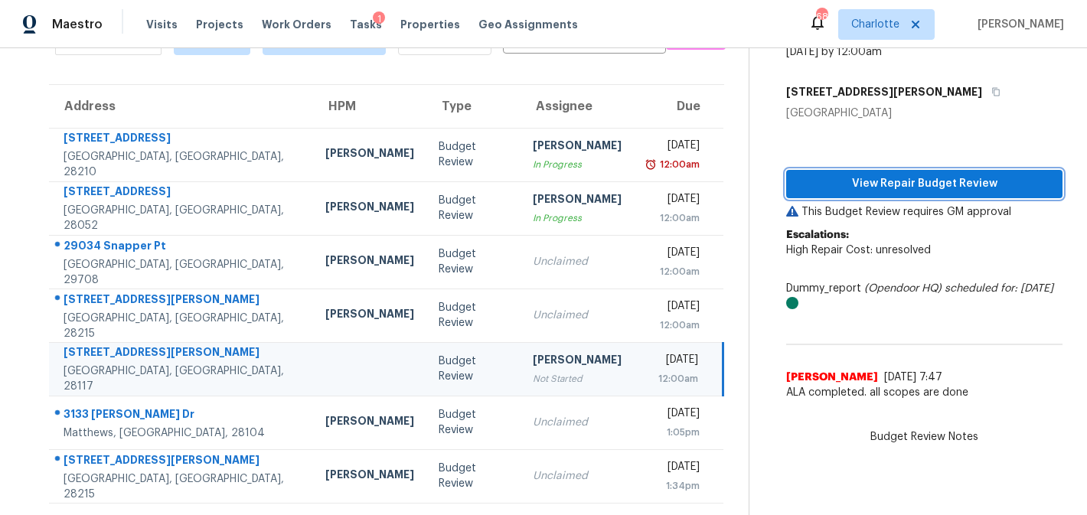
click at [934, 188] on span "View Repair Budget Review" at bounding box center [925, 184] width 252 height 19
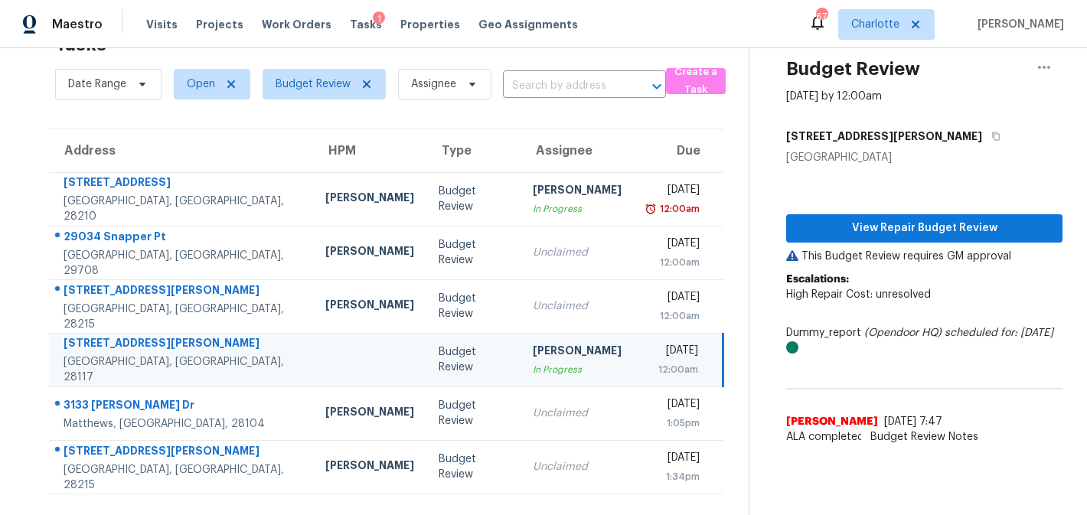
scroll to position [48, 0]
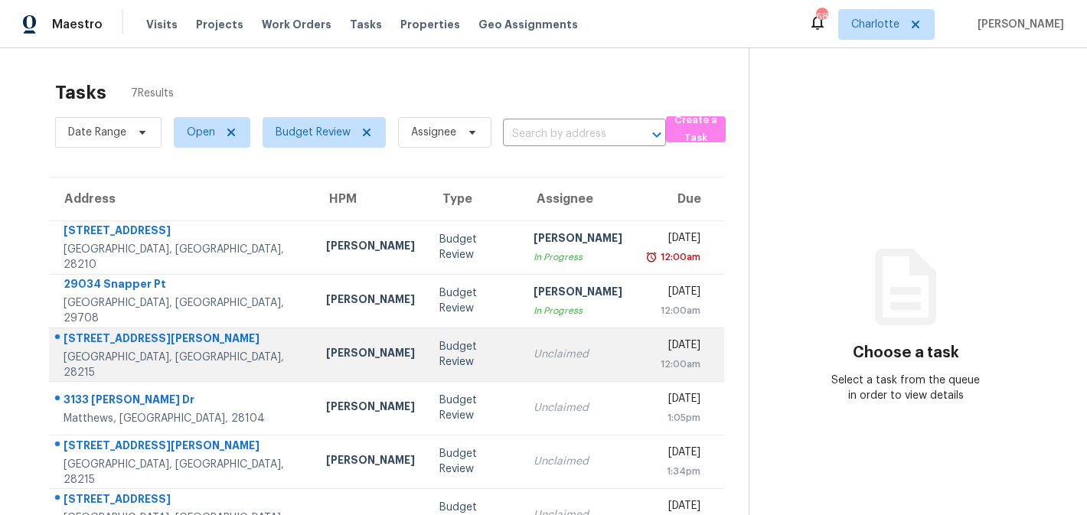
click at [565, 357] on td "Unclaimed" at bounding box center [577, 355] width 113 height 54
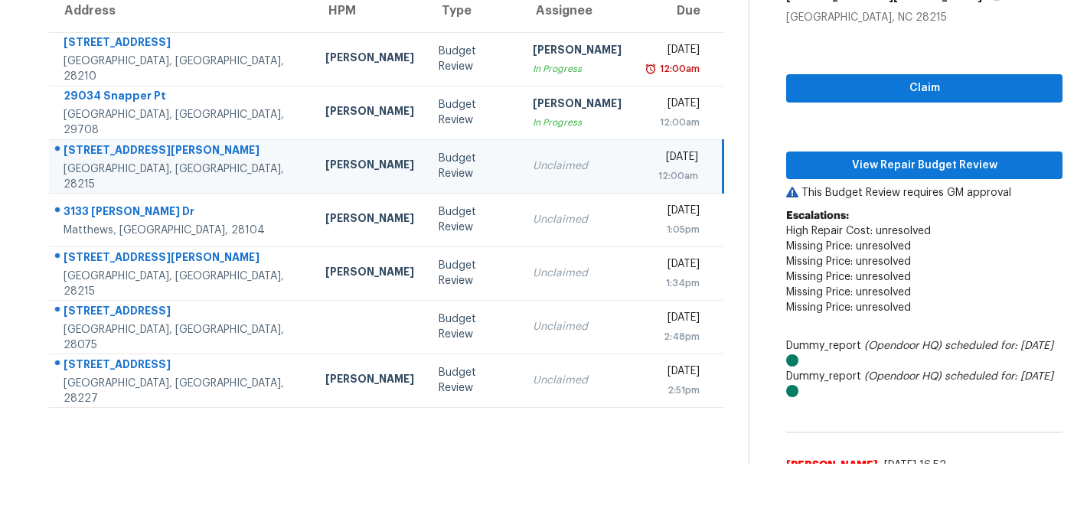
scroll to position [132, 0]
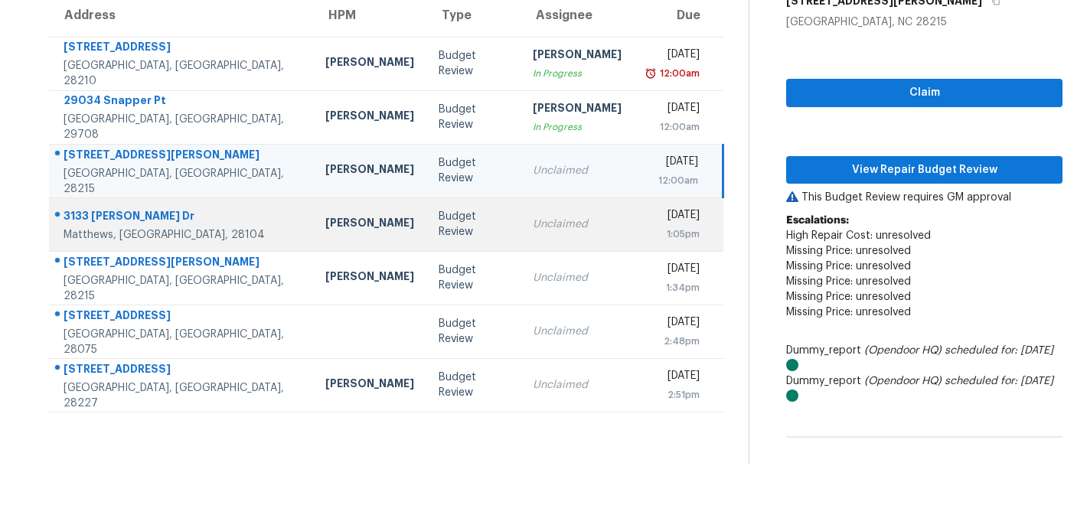
click at [521, 206] on td "Unclaimed" at bounding box center [577, 225] width 113 height 54
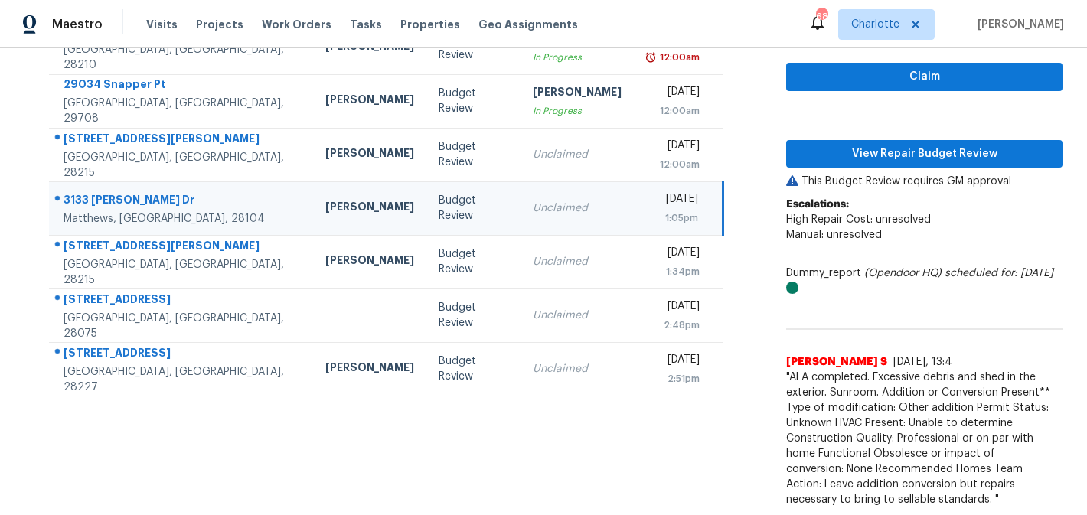
scroll to position [21, 0]
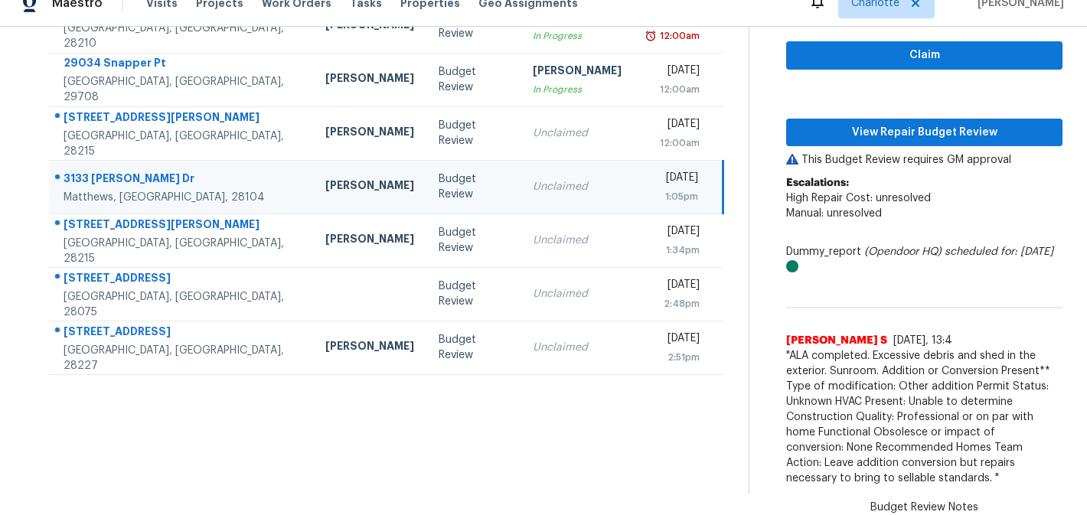
click at [563, 187] on td "Unclaimed" at bounding box center [577, 187] width 113 height 54
click at [951, 48] on span "Claim" at bounding box center [925, 55] width 252 height 19
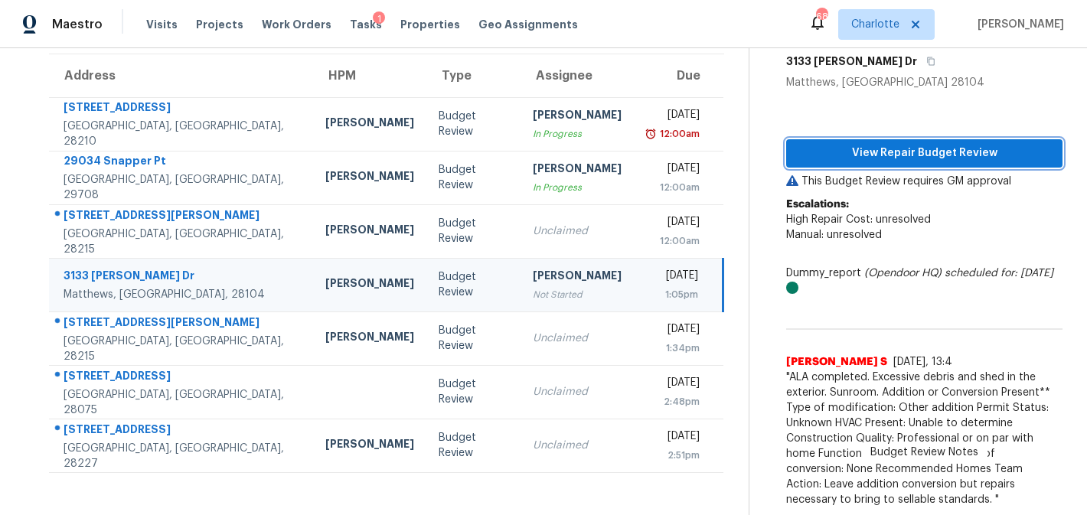
click at [953, 157] on span "View Repair Budget Review" at bounding box center [925, 153] width 252 height 19
click at [842, 152] on span "View Repair Budget Review" at bounding box center [925, 153] width 252 height 19
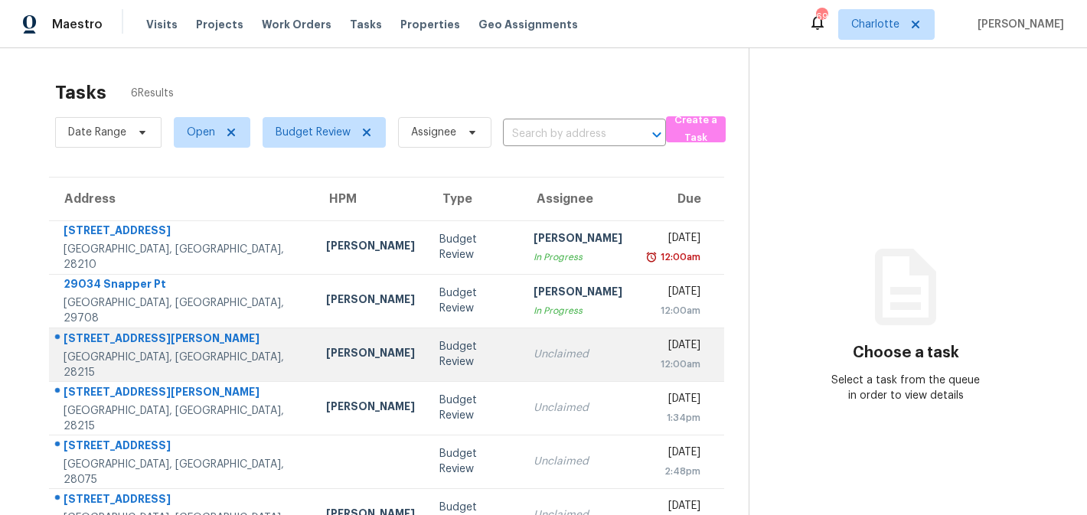
scroll to position [48, 0]
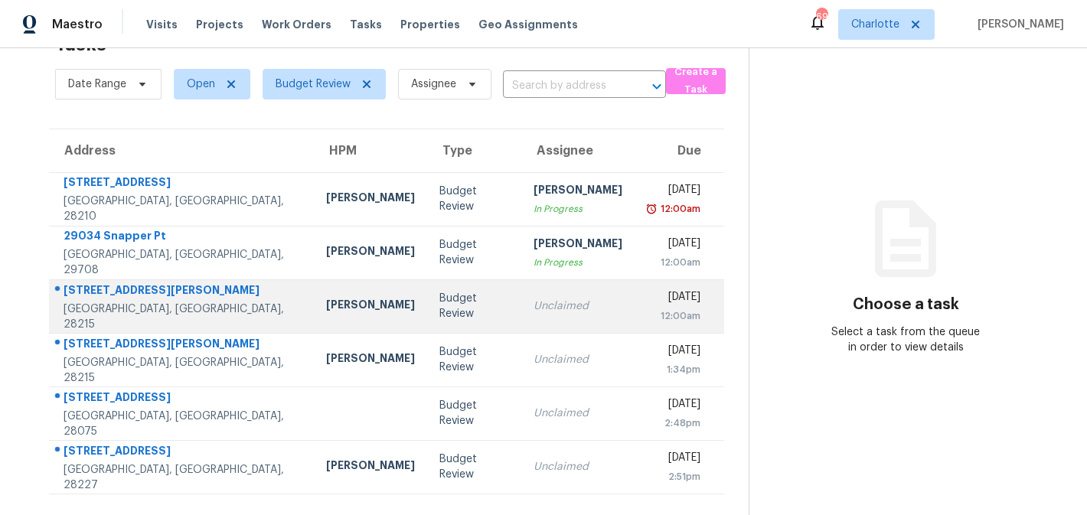
click at [561, 316] on td "Unclaimed" at bounding box center [577, 306] width 113 height 54
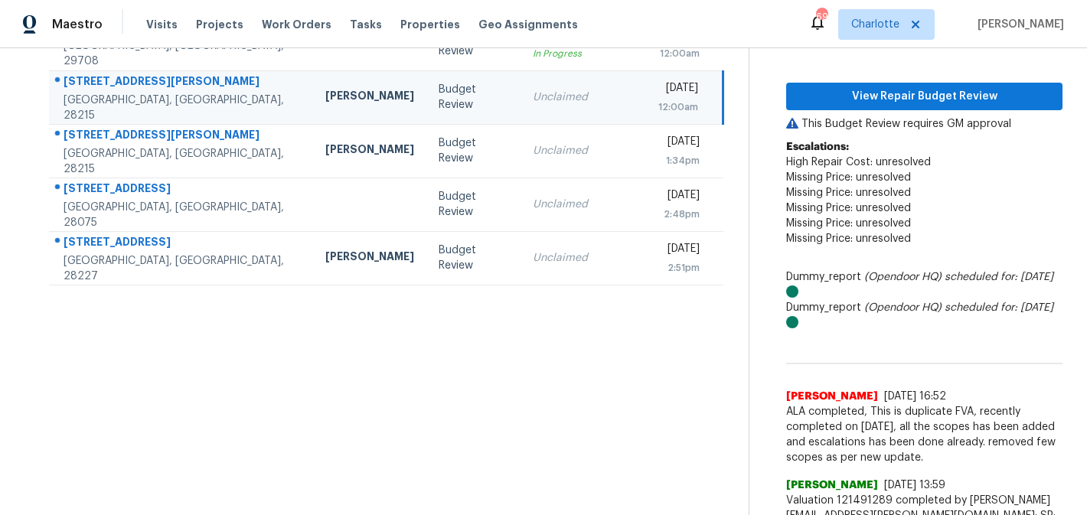
scroll to position [258, 0]
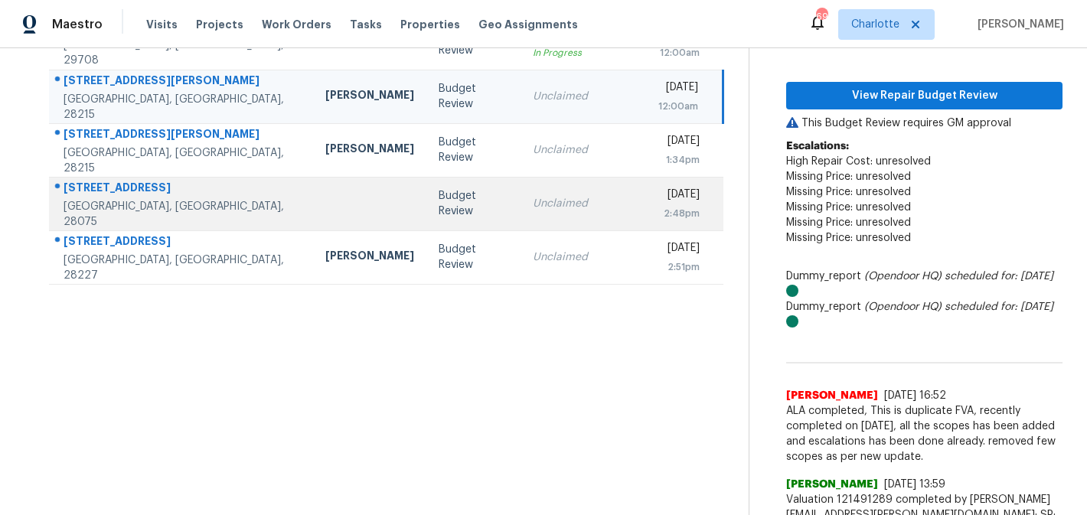
click at [533, 207] on div "Unclaimed" at bounding box center [577, 203] width 89 height 15
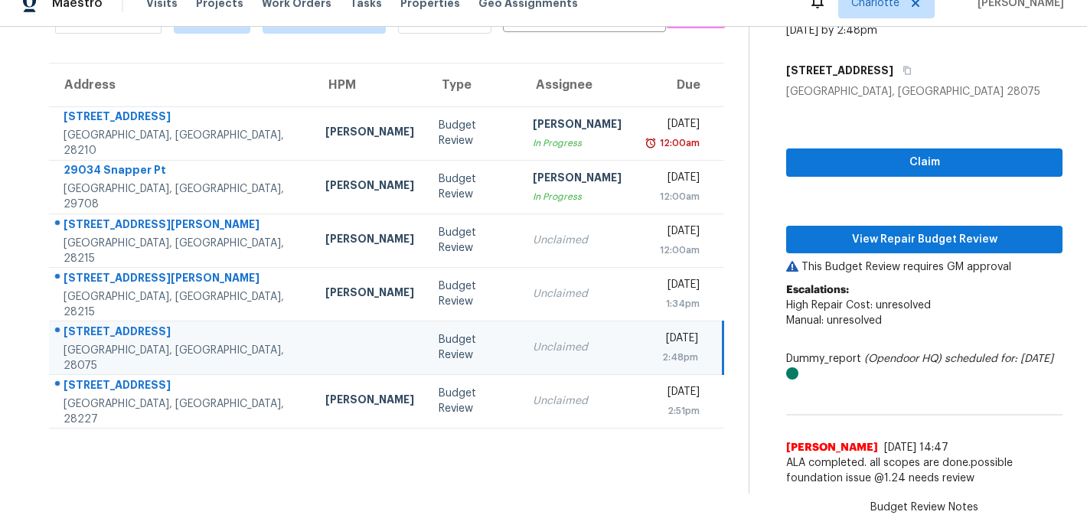
scroll to position [21, 0]
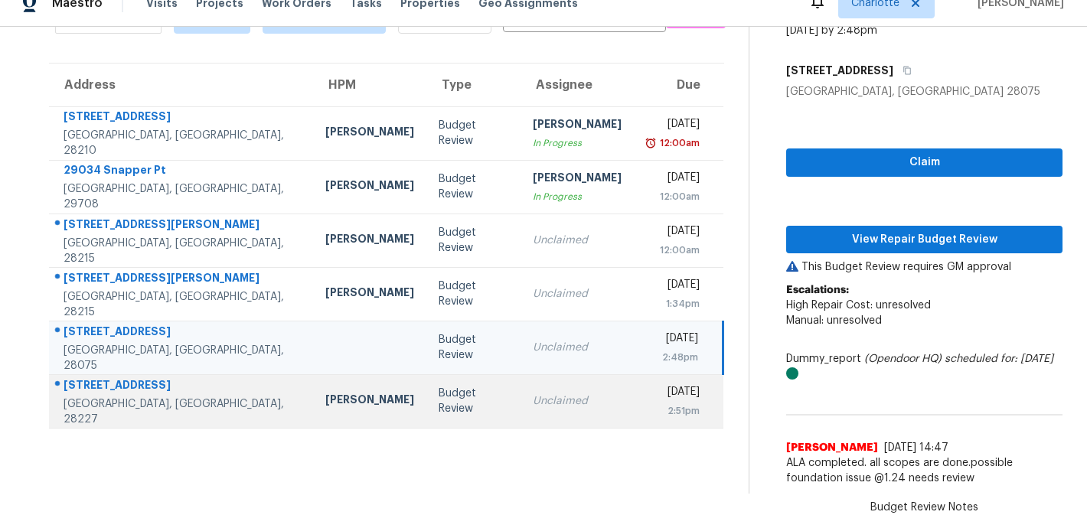
click at [533, 401] on div "Unclaimed" at bounding box center [577, 401] width 89 height 15
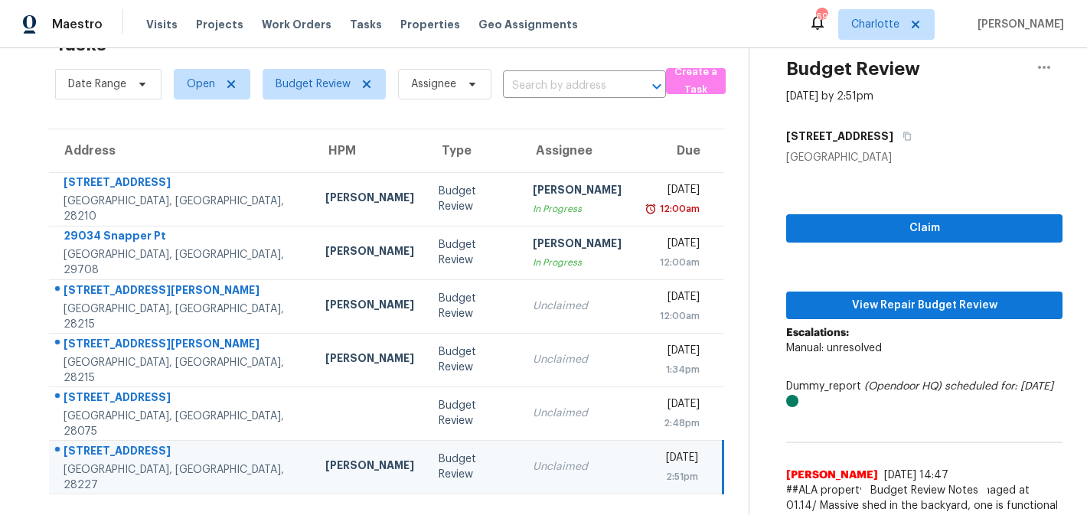
scroll to position [85, 0]
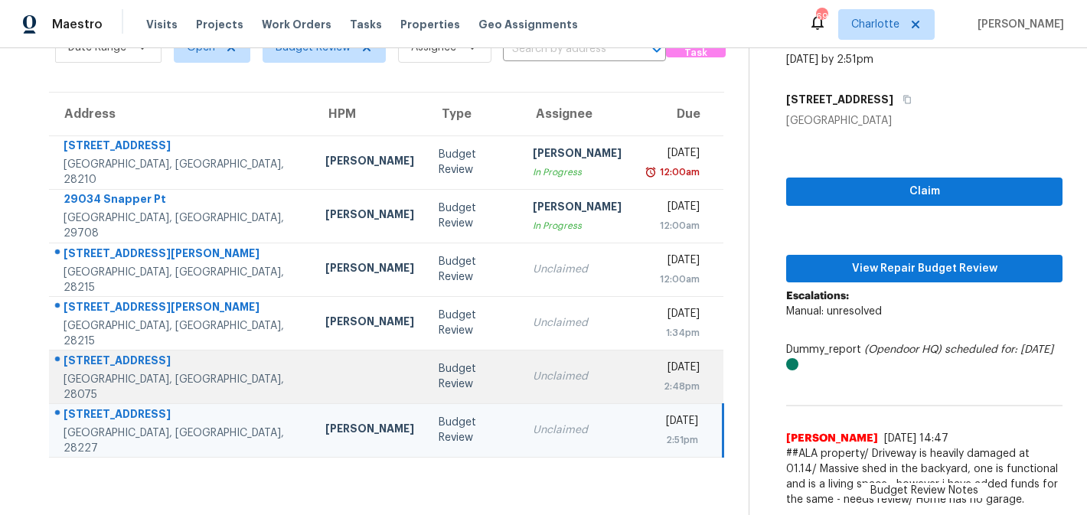
click at [535, 382] on div "Unclaimed" at bounding box center [577, 376] width 89 height 15
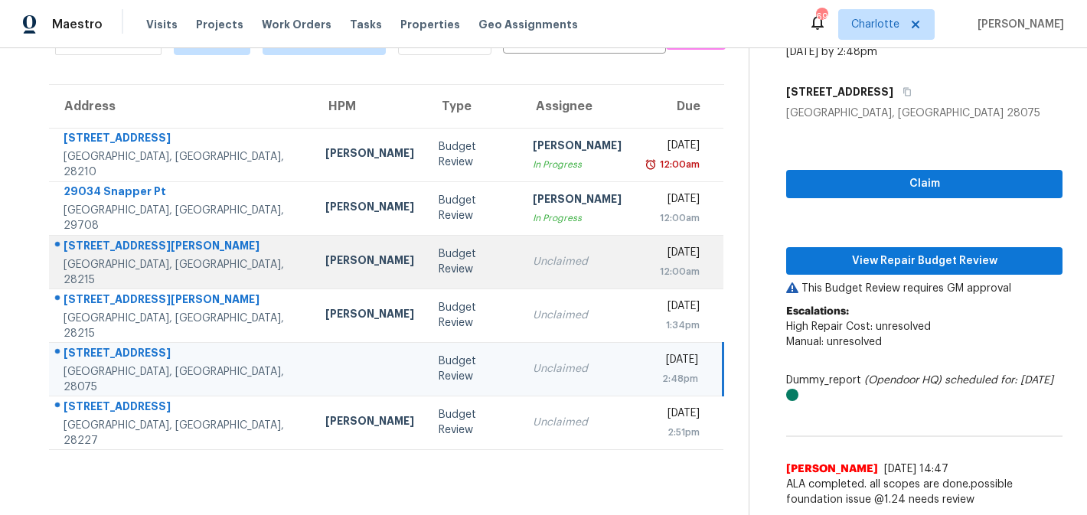
click at [551, 266] on div "Unclaimed" at bounding box center [577, 261] width 89 height 15
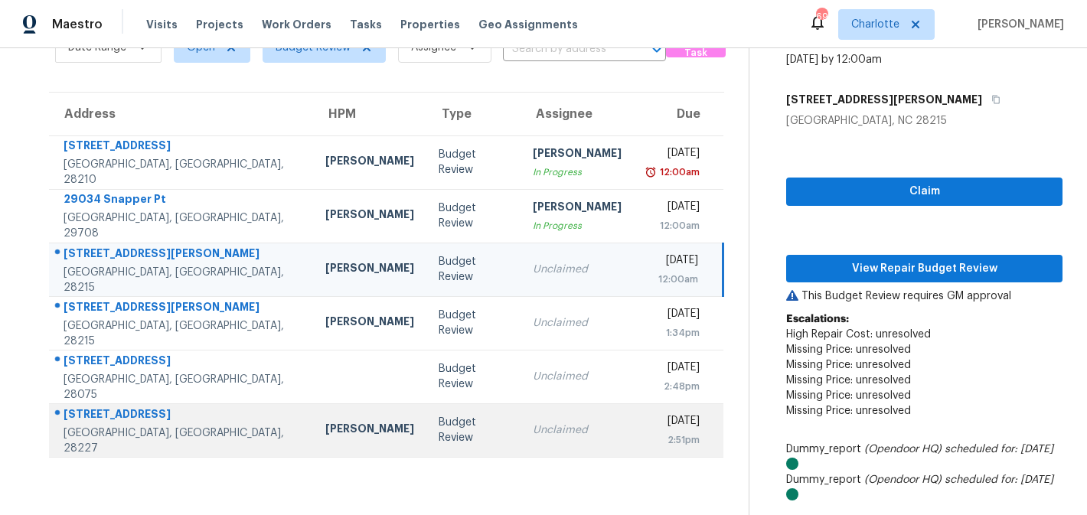
scroll to position [83, 0]
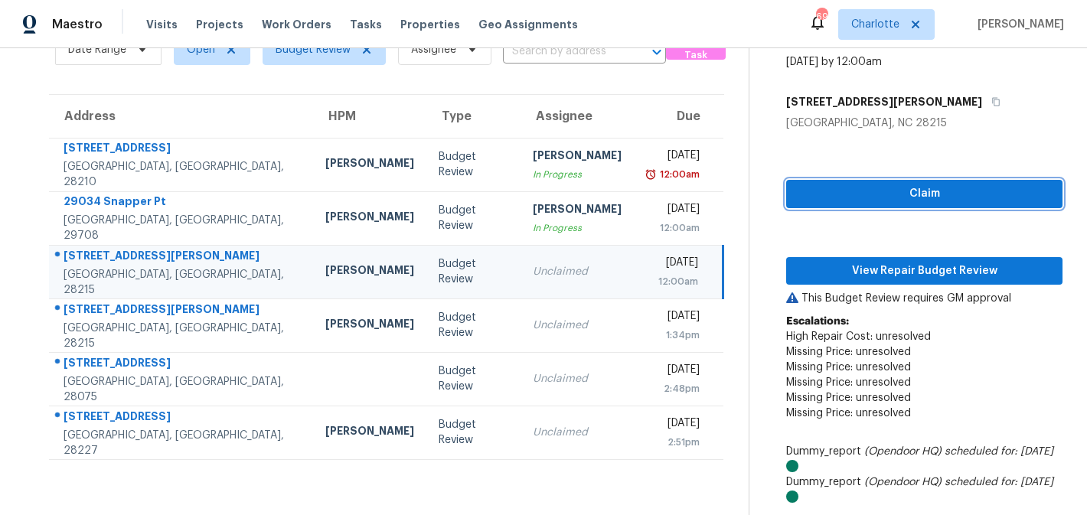
click at [844, 183] on button "Claim" at bounding box center [924, 194] width 276 height 28
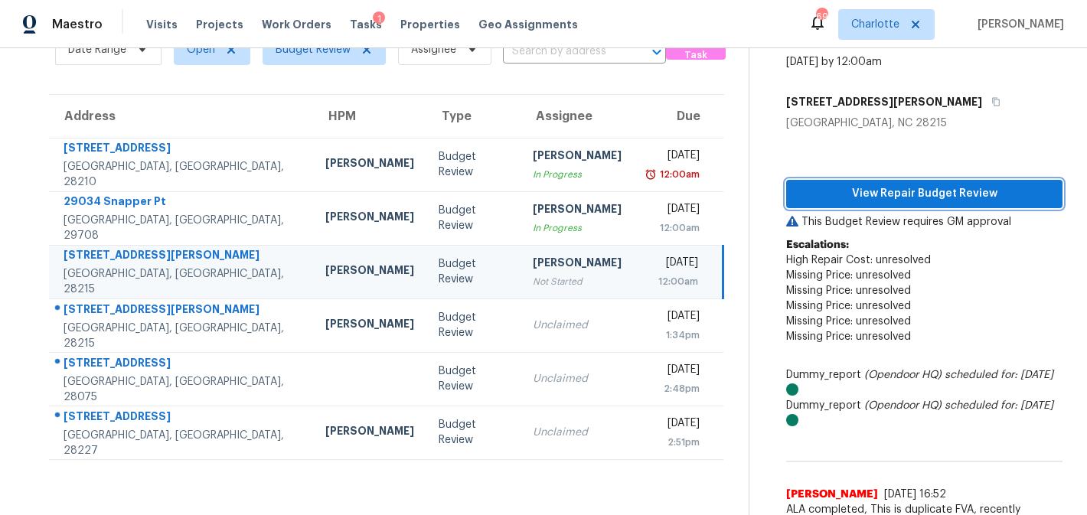
click at [942, 186] on span "View Repair Budget Review" at bounding box center [925, 194] width 252 height 19
click at [864, 188] on span "View Repair Budget Review" at bounding box center [925, 194] width 252 height 19
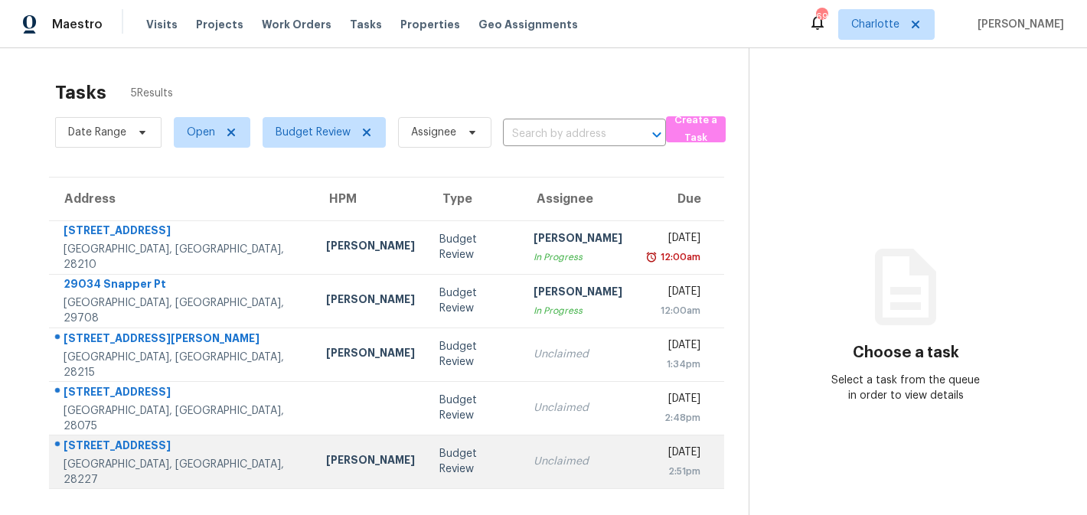
click at [551, 462] on div "Unclaimed" at bounding box center [578, 461] width 89 height 15
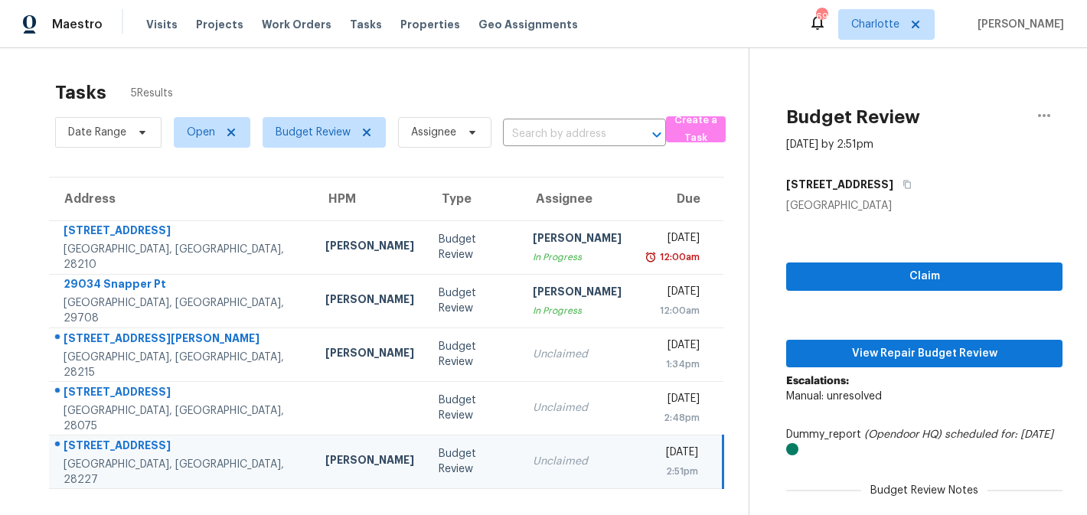
scroll to position [85, 0]
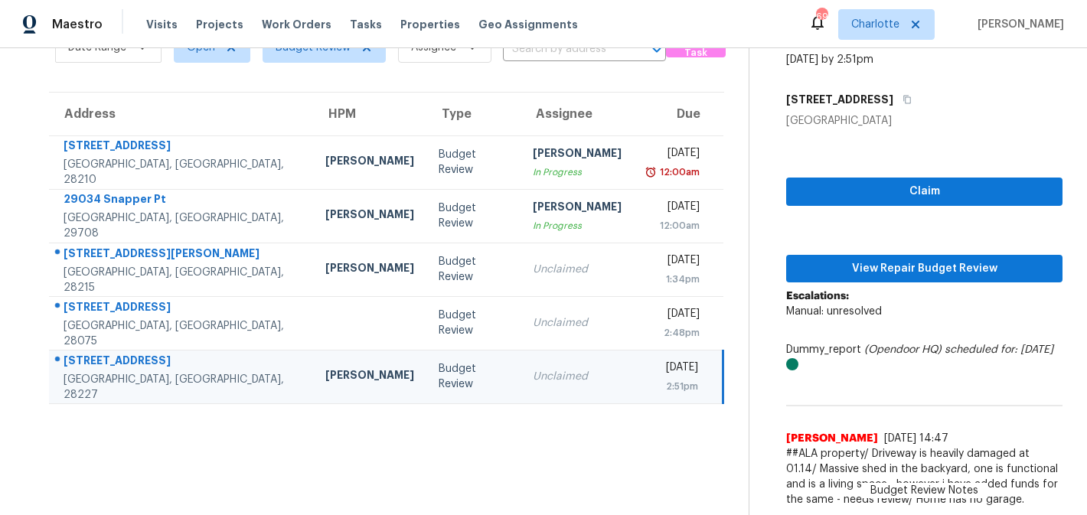
click at [444, 363] on td "Budget Review" at bounding box center [473, 377] width 94 height 54
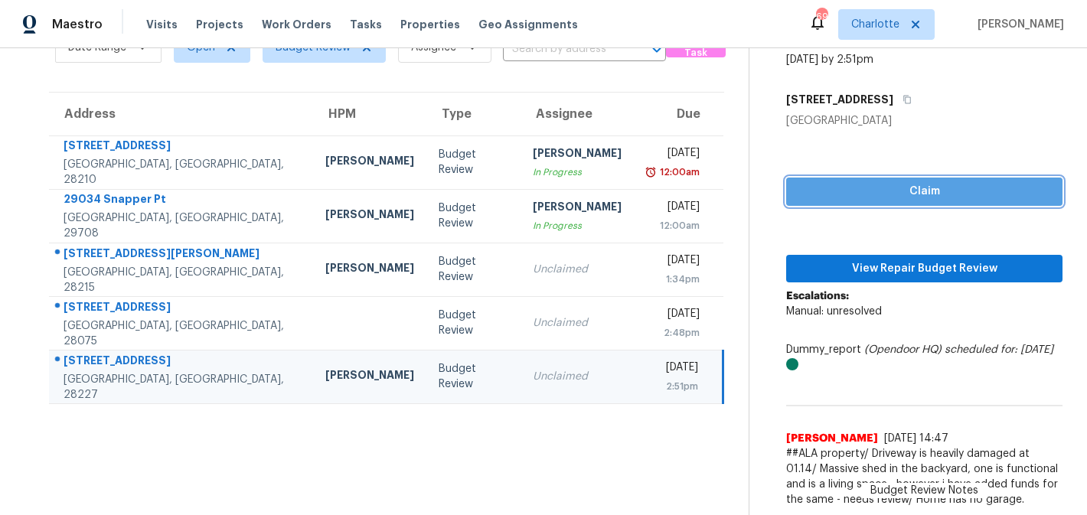
click at [888, 201] on button "Claim" at bounding box center [924, 192] width 276 height 28
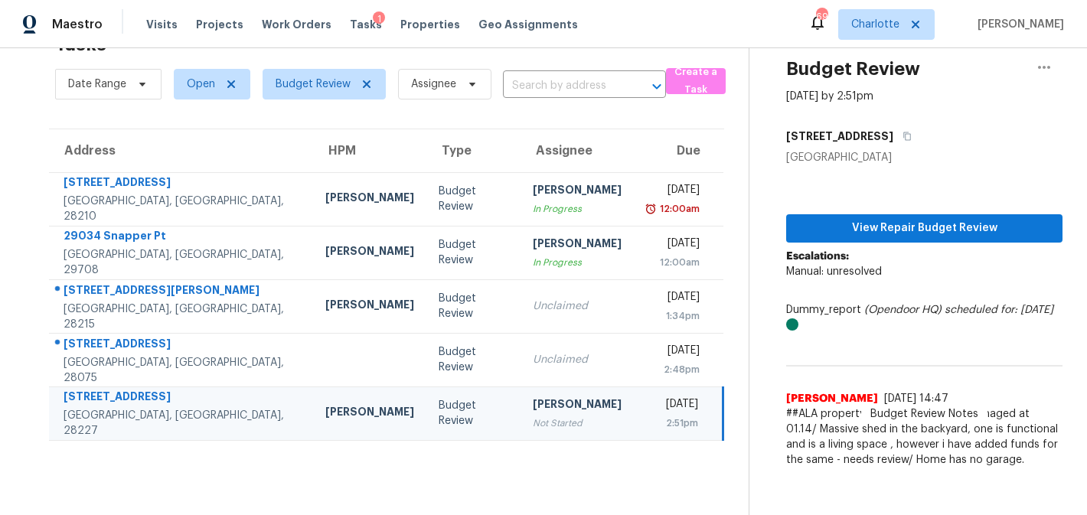
scroll to position [48, 0]
click at [915, 238] on button "View Repair Budget Review" at bounding box center [924, 228] width 276 height 28
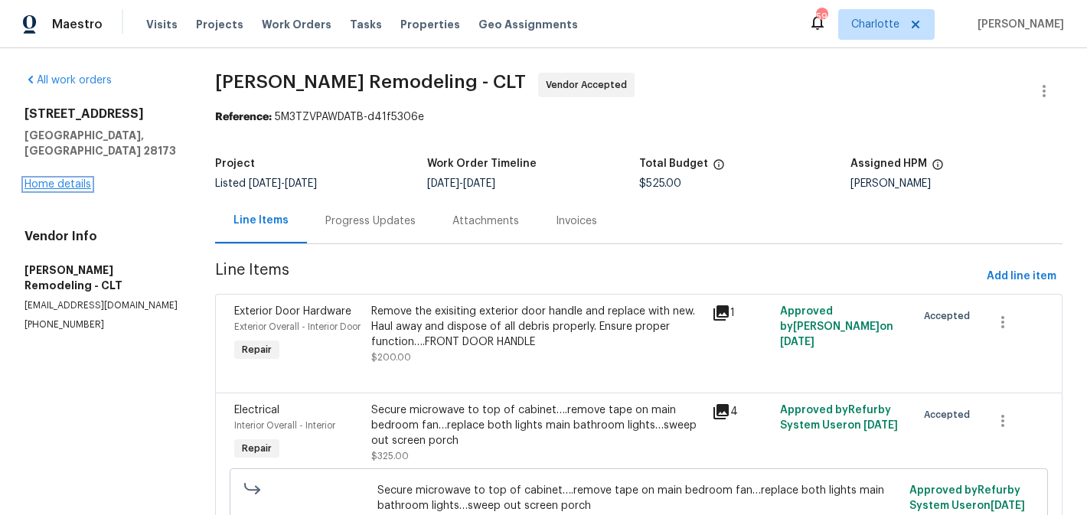
click at [49, 179] on link "Home details" at bounding box center [57, 184] width 67 height 11
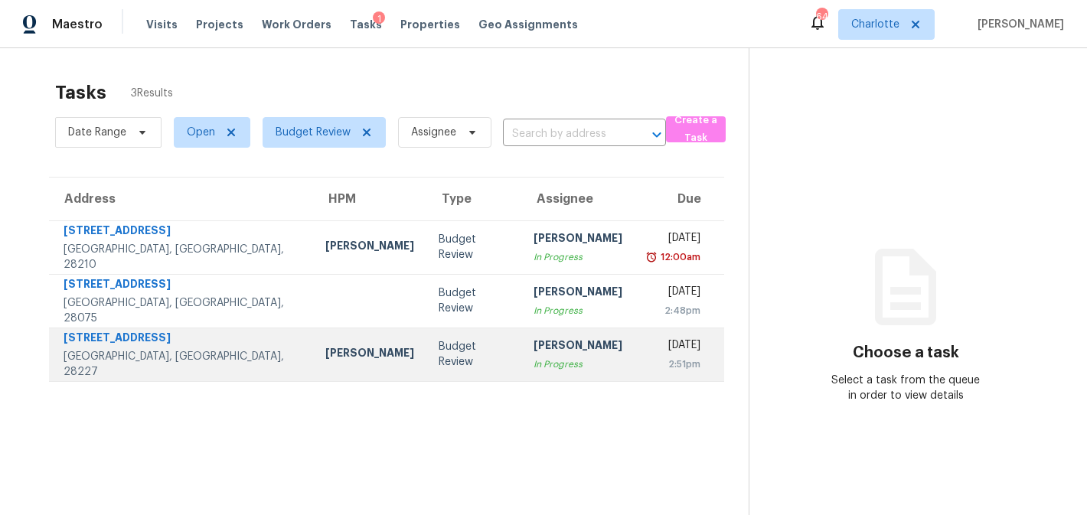
click at [313, 341] on td "[PERSON_NAME]" at bounding box center [369, 355] width 113 height 54
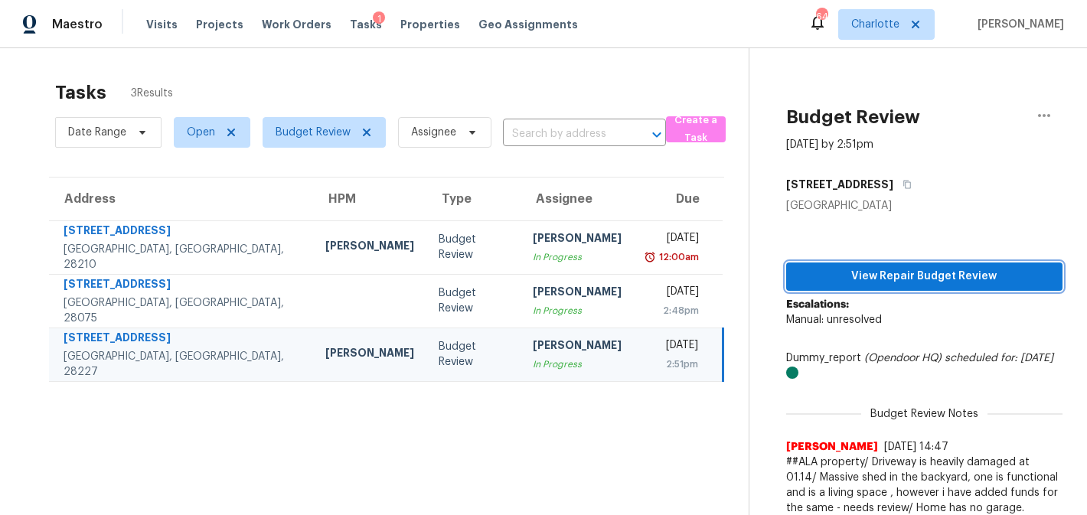
click at [869, 266] on button "View Repair Budget Review" at bounding box center [924, 277] width 276 height 28
